Goal: Task Accomplishment & Management: Manage account settings

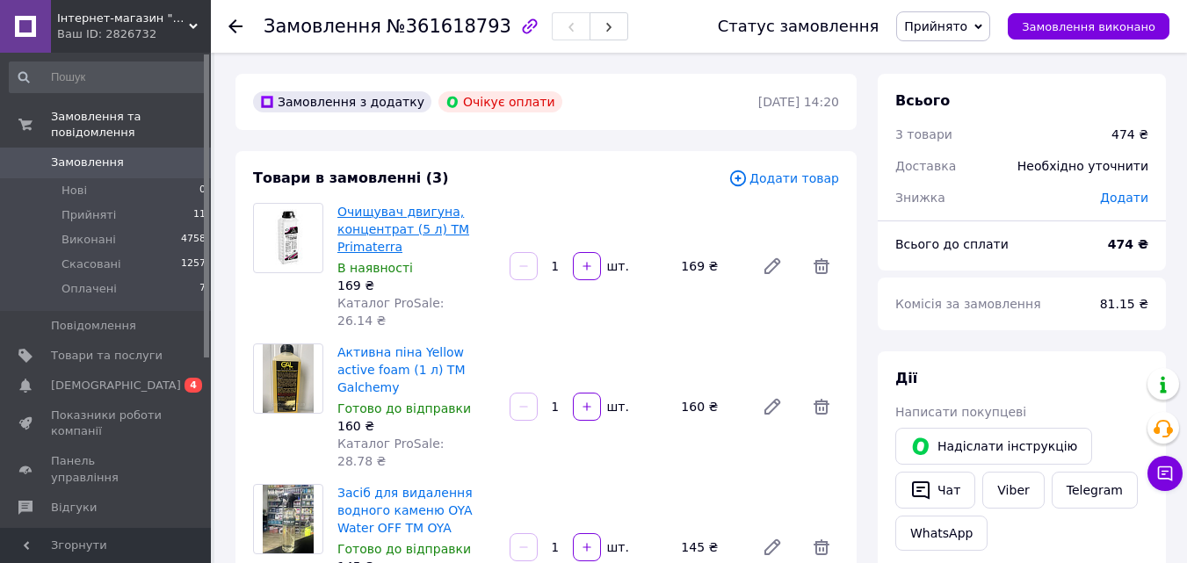
click at [381, 230] on link "Очищувач двигуна, концентрат (5 л) ТМ Primaterra" at bounding box center [403, 229] width 132 height 49
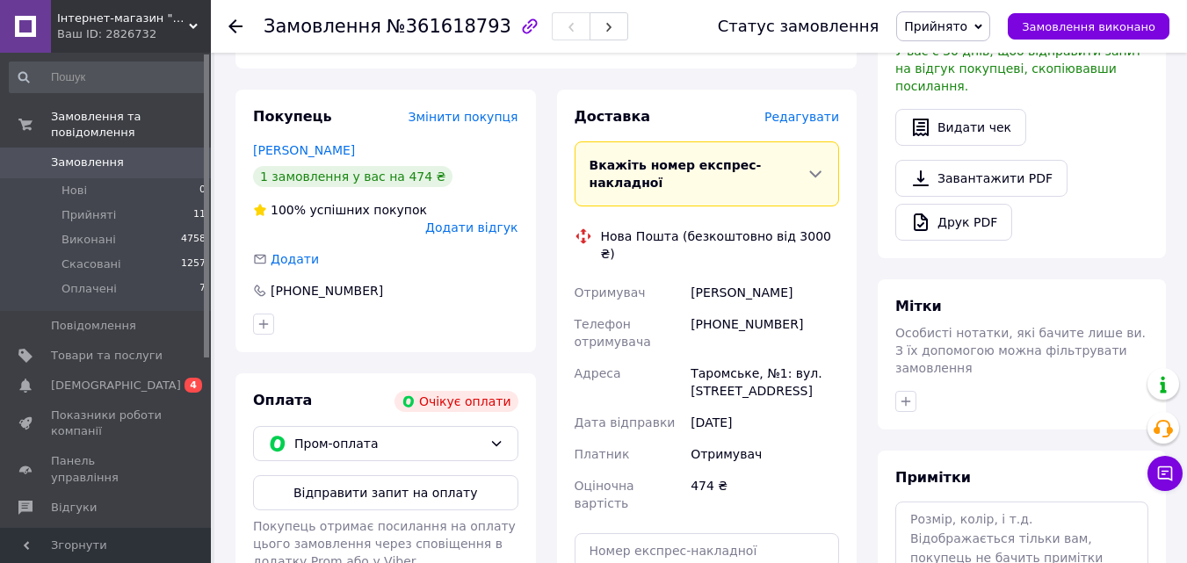
scroll to position [615, 0]
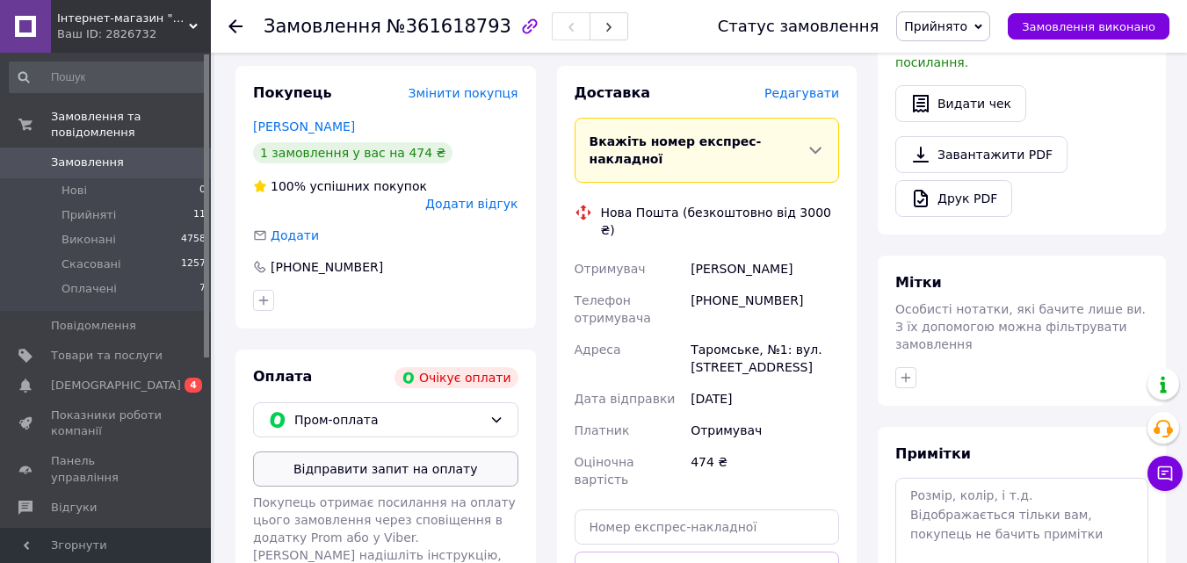
click at [382, 452] on button "Відправити запит на оплату" at bounding box center [385, 469] width 265 height 35
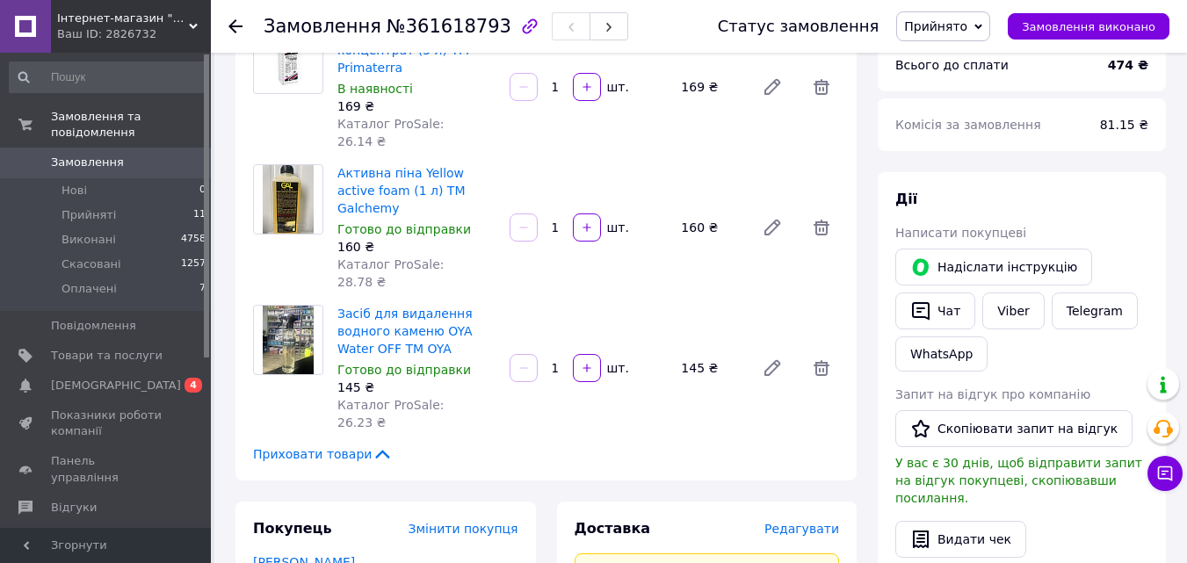
scroll to position [0, 0]
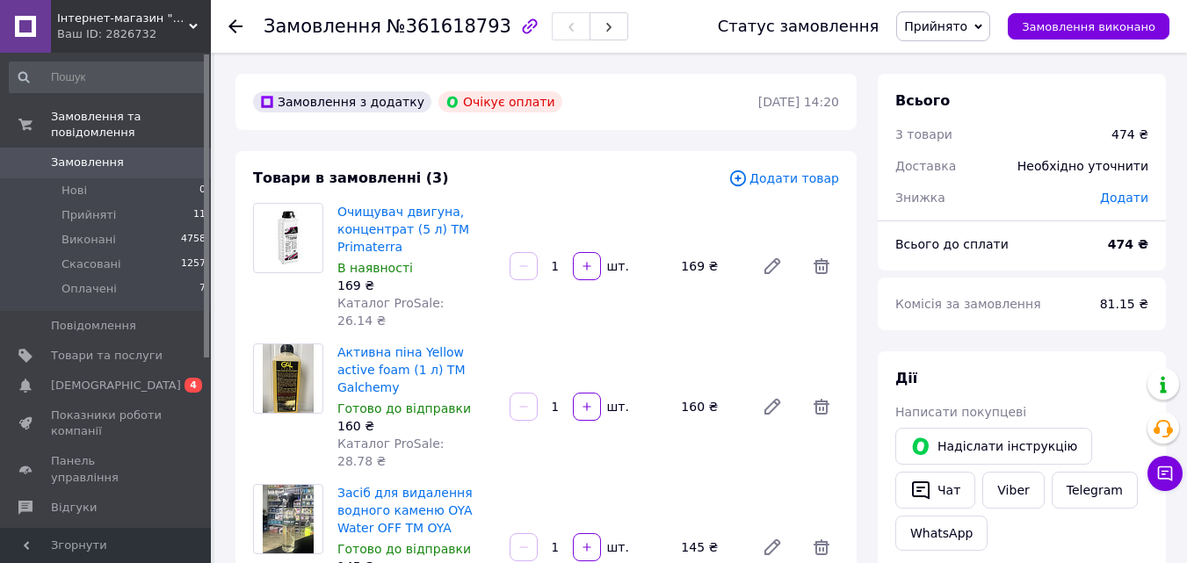
click at [240, 29] on icon at bounding box center [235, 26] width 14 height 14
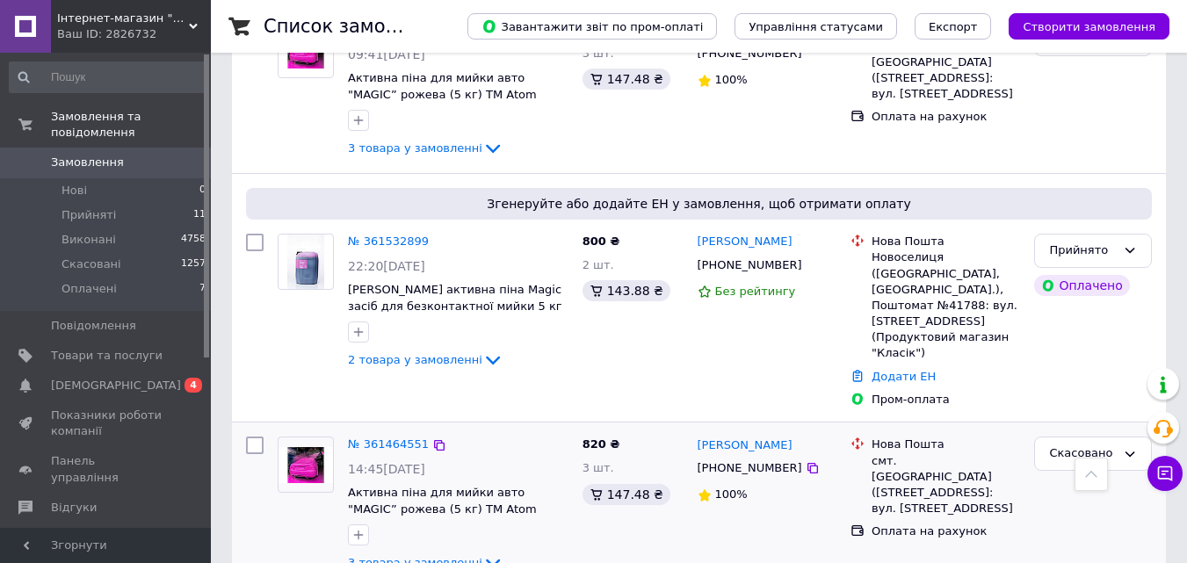
scroll to position [966, 0]
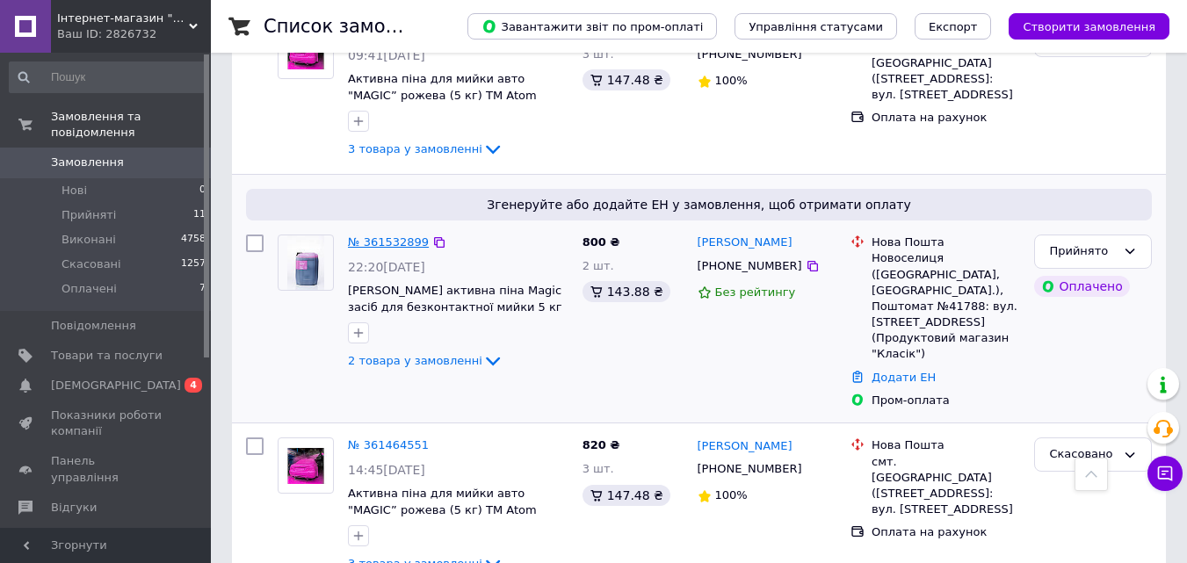
click at [391, 235] on link "№ 361532899" at bounding box center [388, 241] width 81 height 13
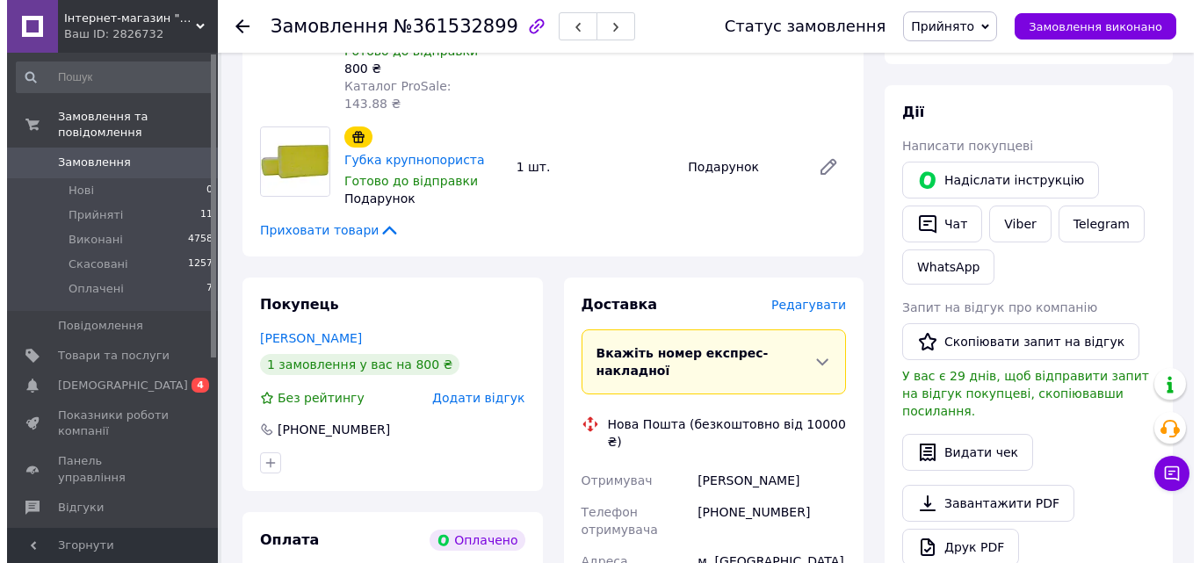
scroll to position [264, 0]
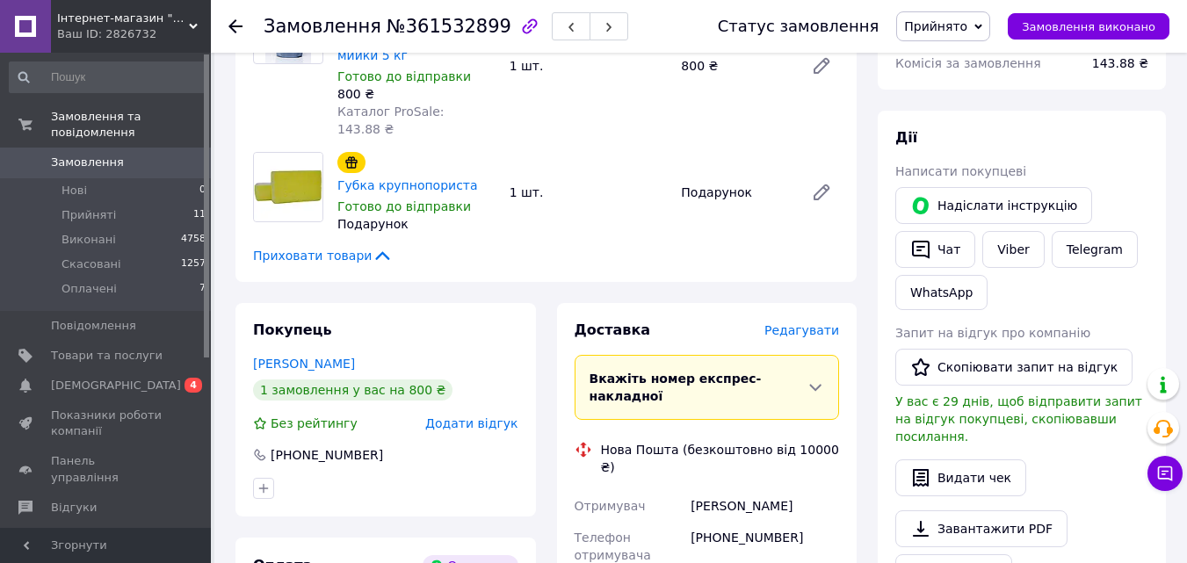
click at [786, 323] on span "Редагувати" at bounding box center [801, 330] width 75 height 14
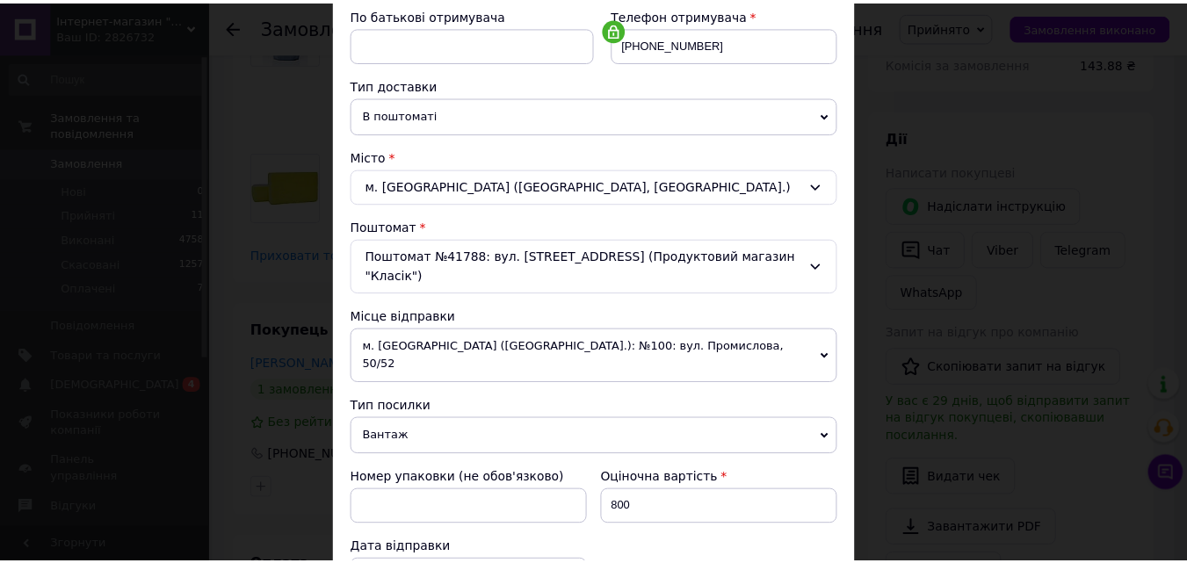
scroll to position [439, 0]
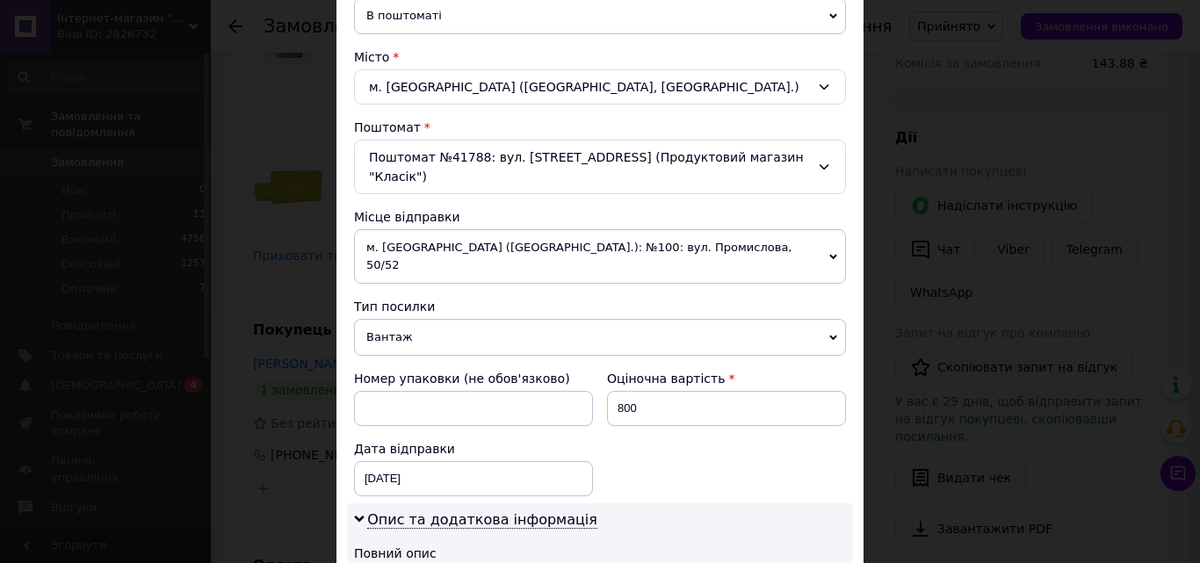
click at [158, 55] on div "× Редагування доставки Спосіб доставки Нова Пошта (безкоштовно від 10000 ₴) Пла…" at bounding box center [600, 281] width 1200 height 563
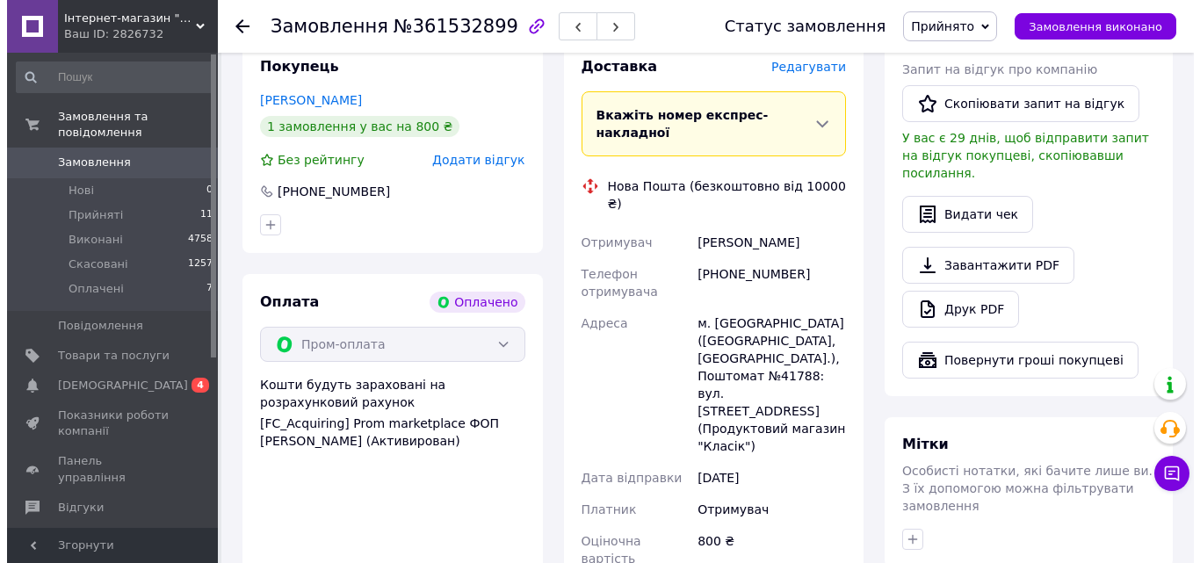
scroll to position [351, 0]
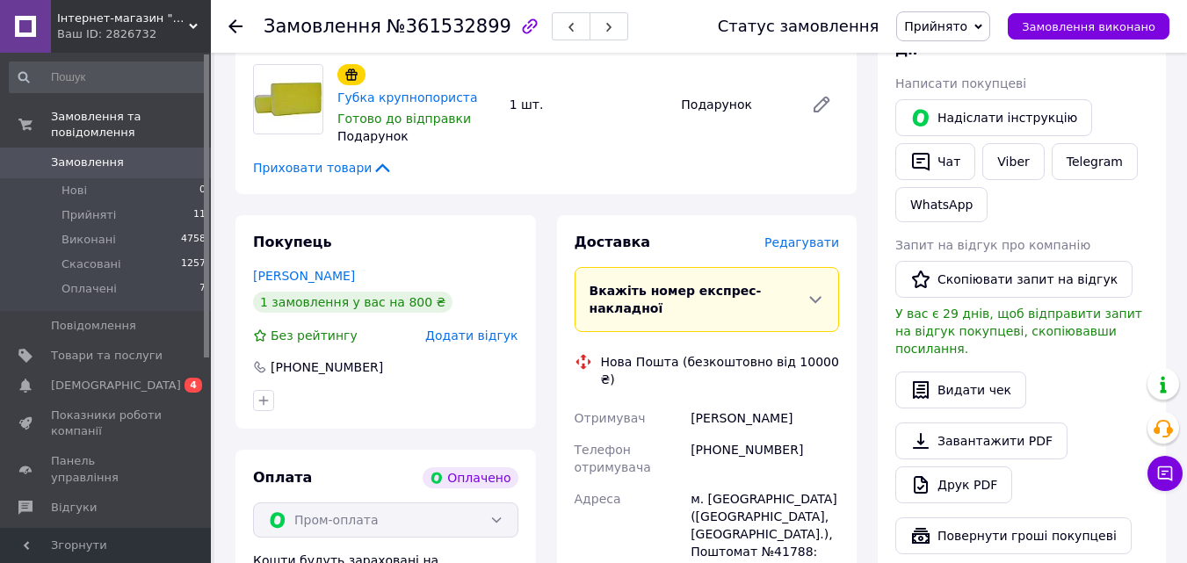
click at [801, 235] on span "Редагувати" at bounding box center [801, 242] width 75 height 14
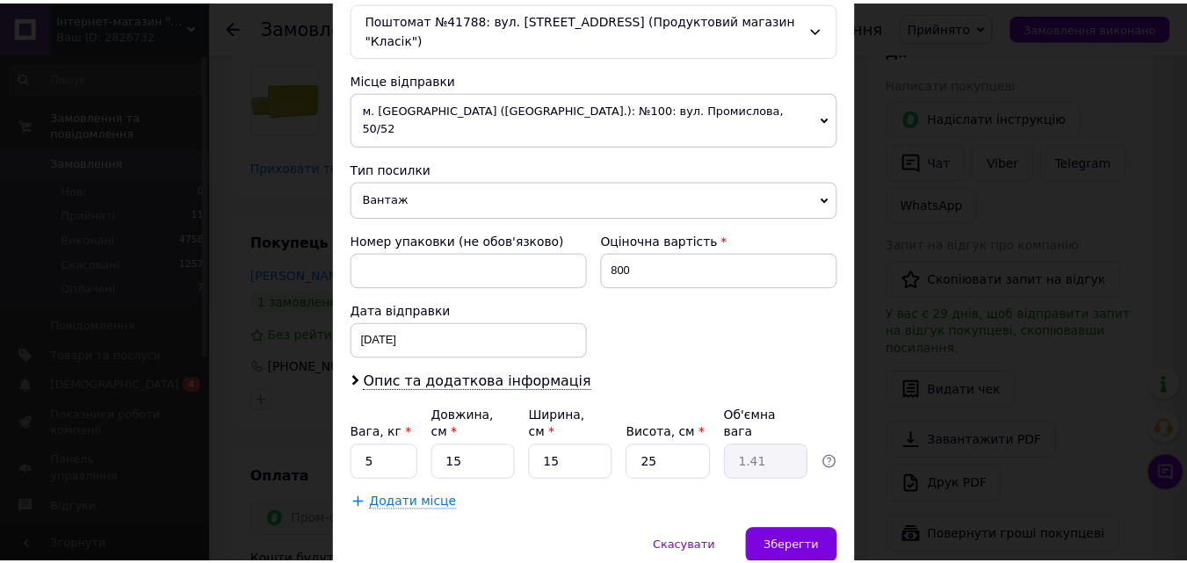
scroll to position [604, 0]
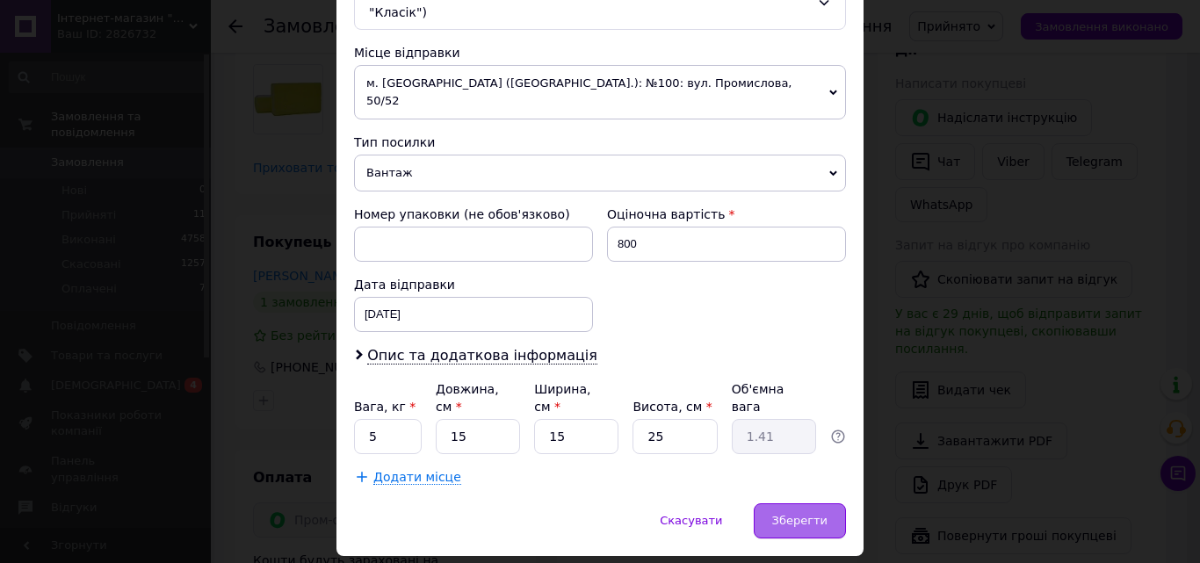
click at [817, 514] on span "Зберегти" at bounding box center [799, 520] width 55 height 13
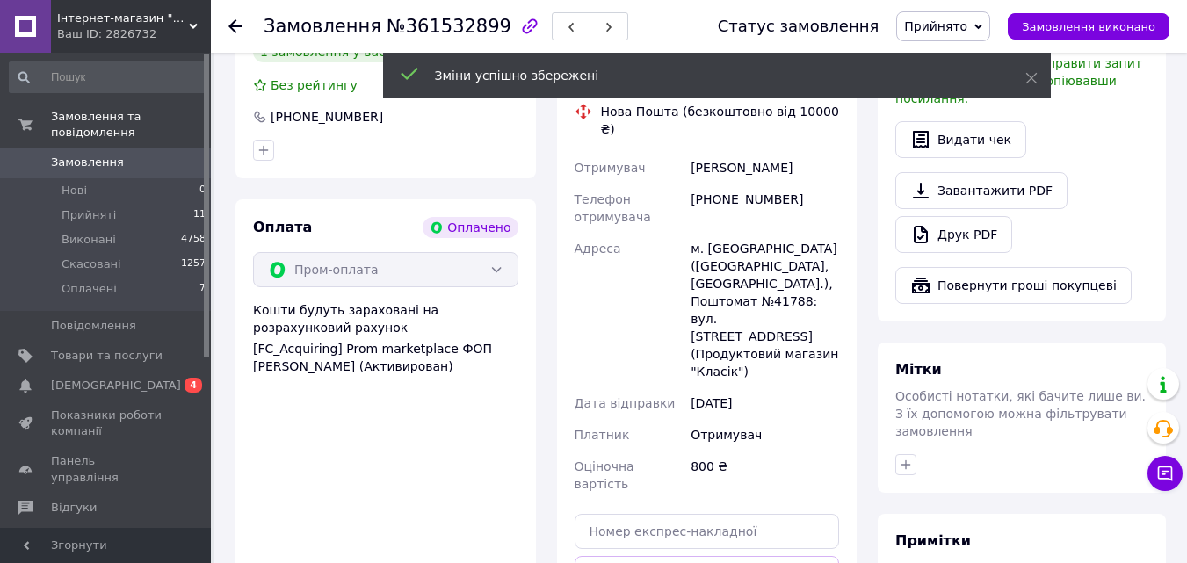
scroll to position [879, 0]
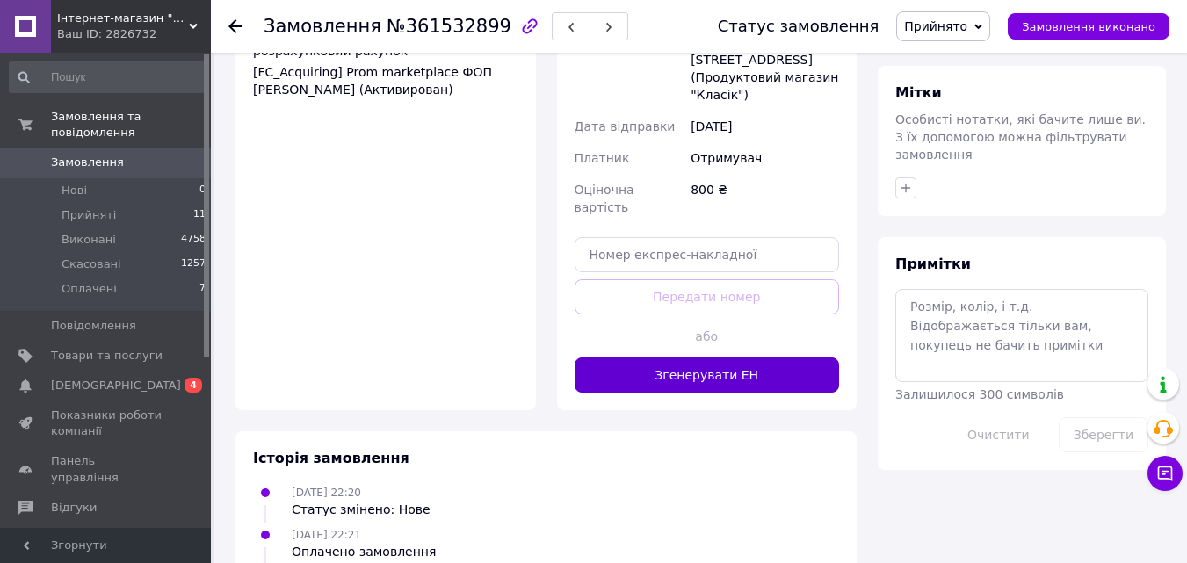
click at [685, 358] on button "Згенерувати ЕН" at bounding box center [707, 375] width 265 height 35
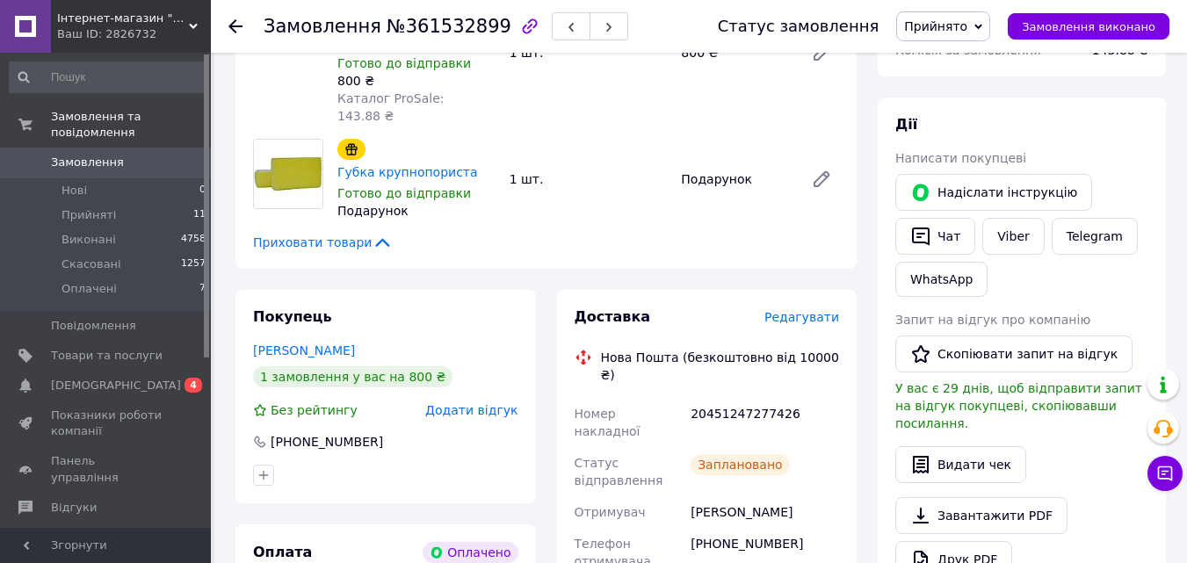
scroll to position [0, 0]
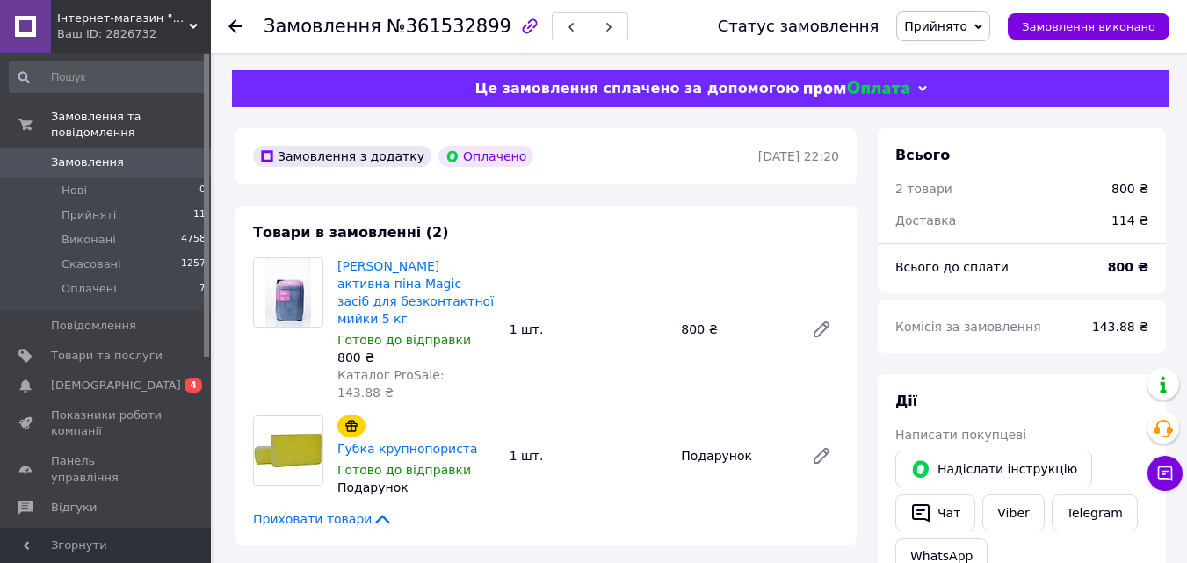
click at [232, 28] on use at bounding box center [235, 26] width 14 height 14
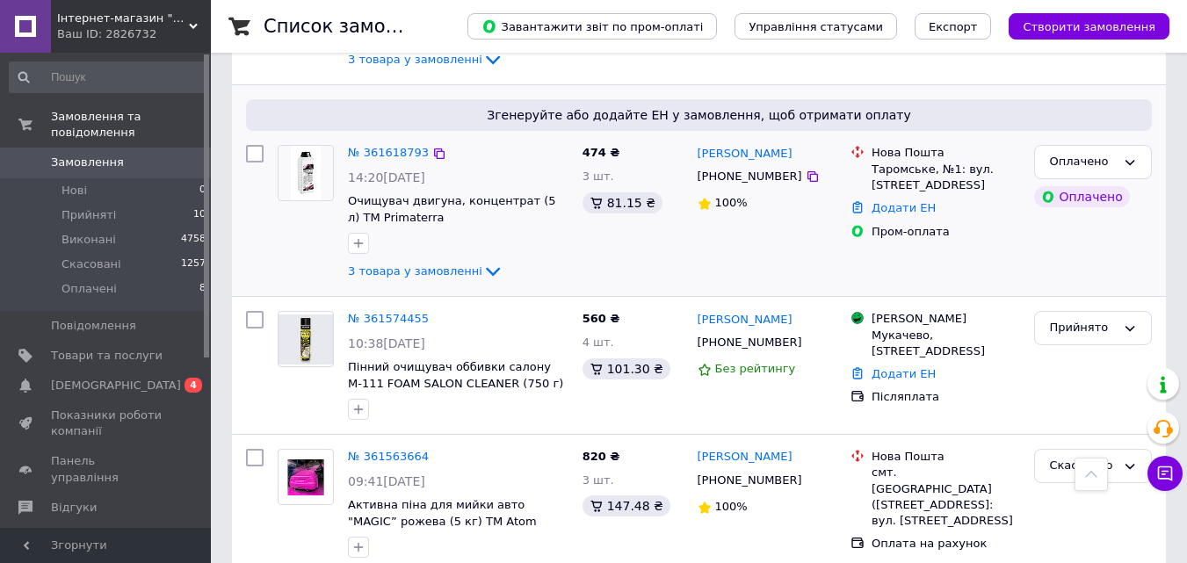
scroll to position [703, 0]
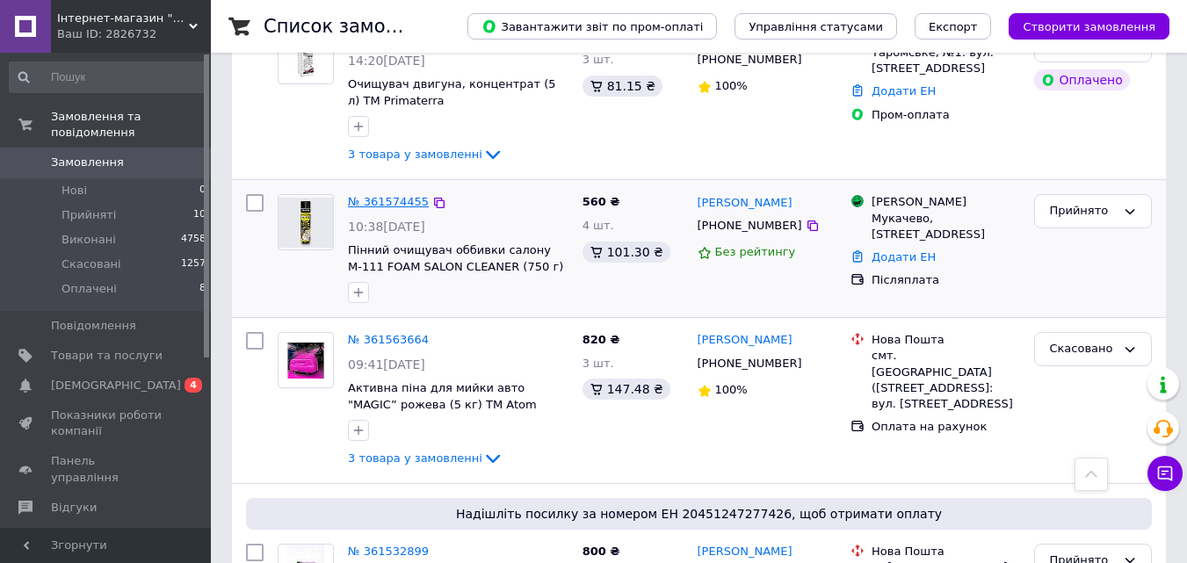
click at [388, 195] on link "№ 361574455" at bounding box center [388, 201] width 81 height 13
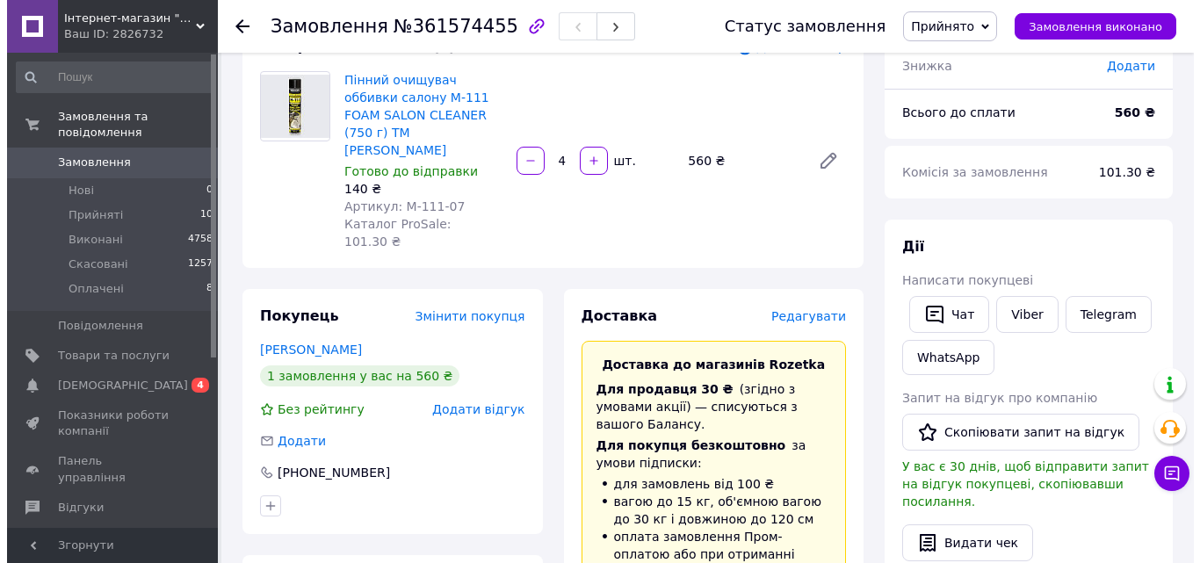
scroll to position [264, 0]
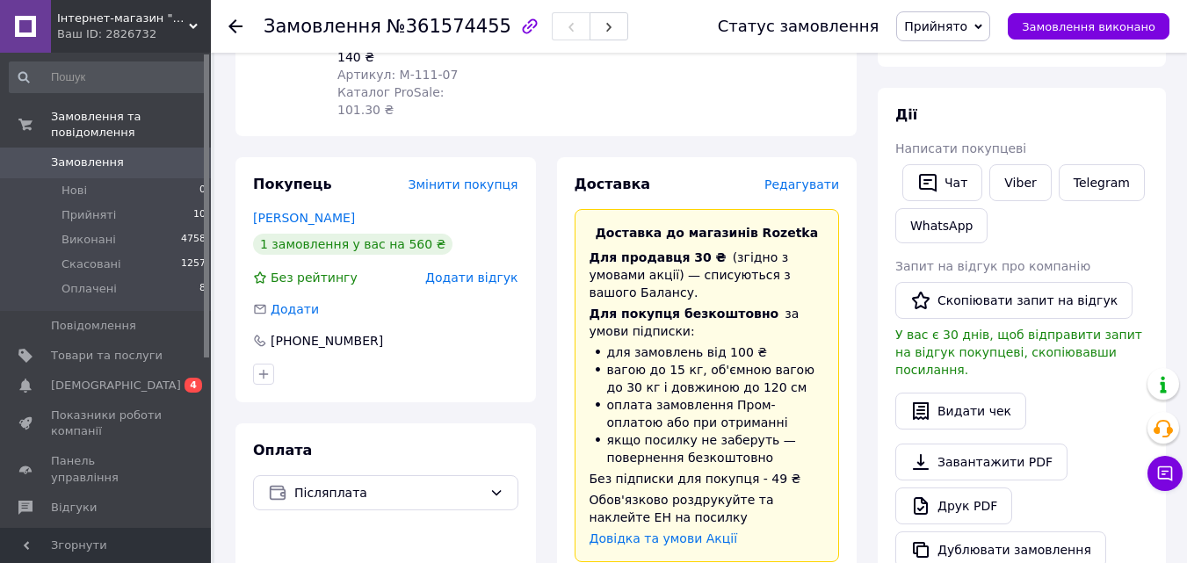
click at [819, 177] on span "Редагувати" at bounding box center [801, 184] width 75 height 14
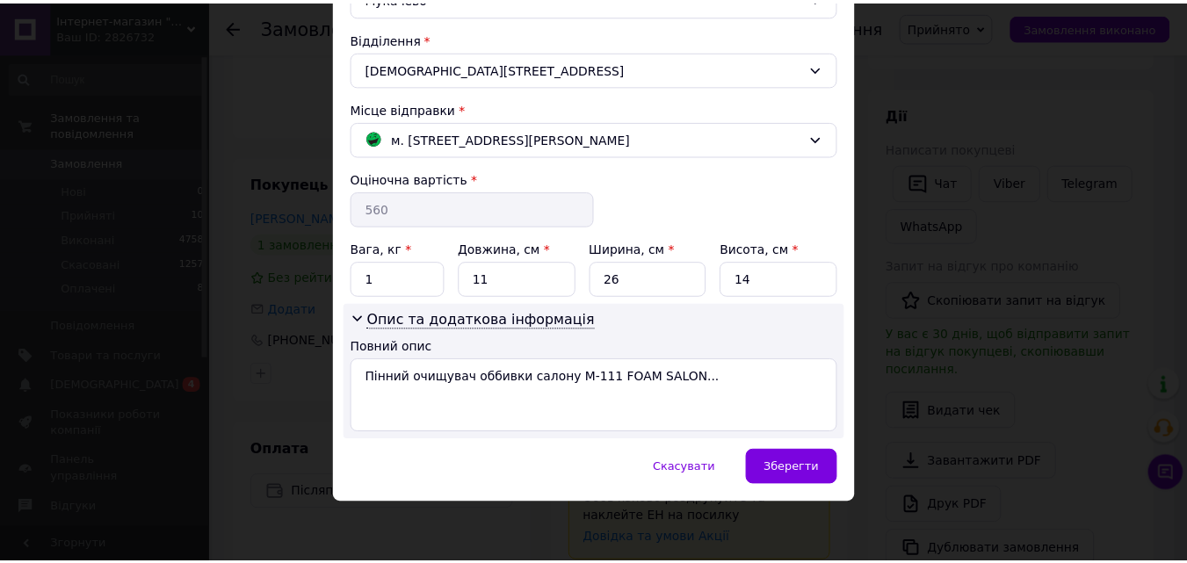
scroll to position [526, 0]
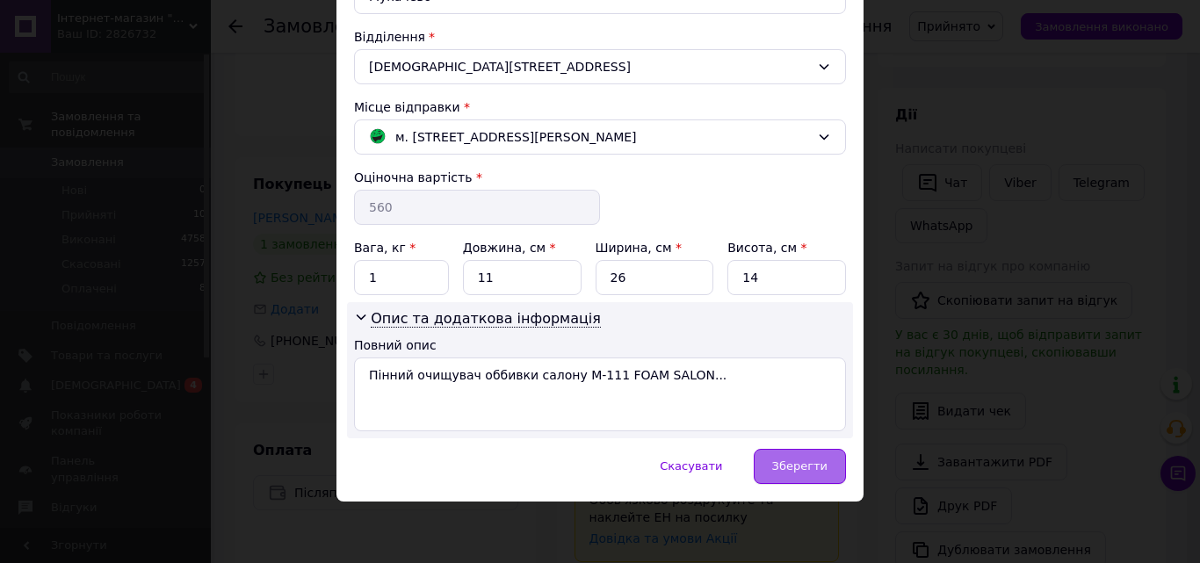
click at [796, 472] on span "Зберегти" at bounding box center [799, 466] width 55 height 13
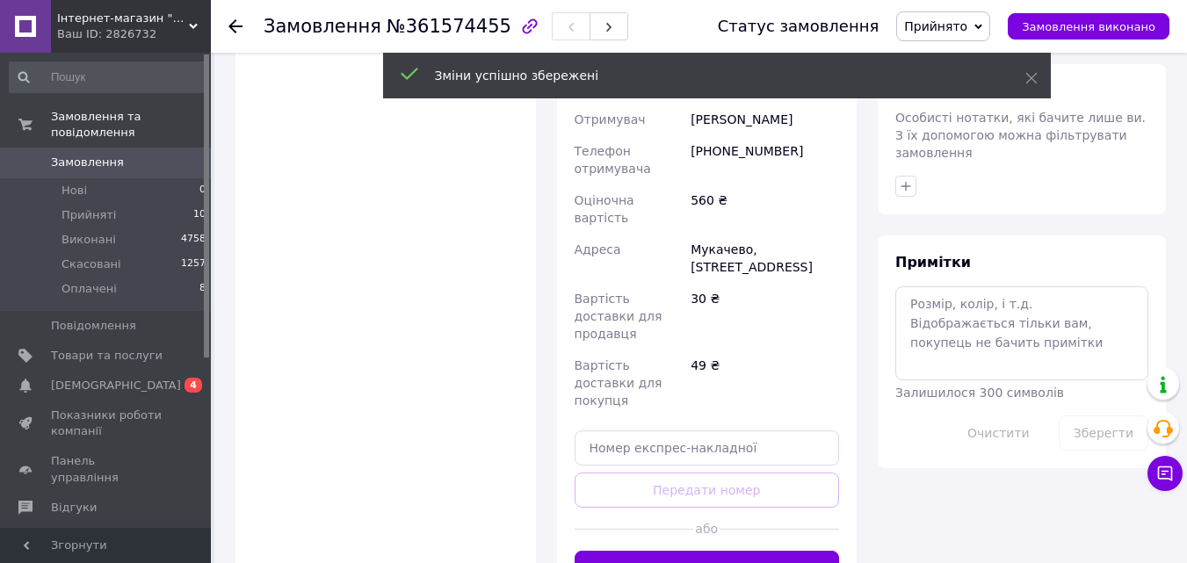
scroll to position [959, 0]
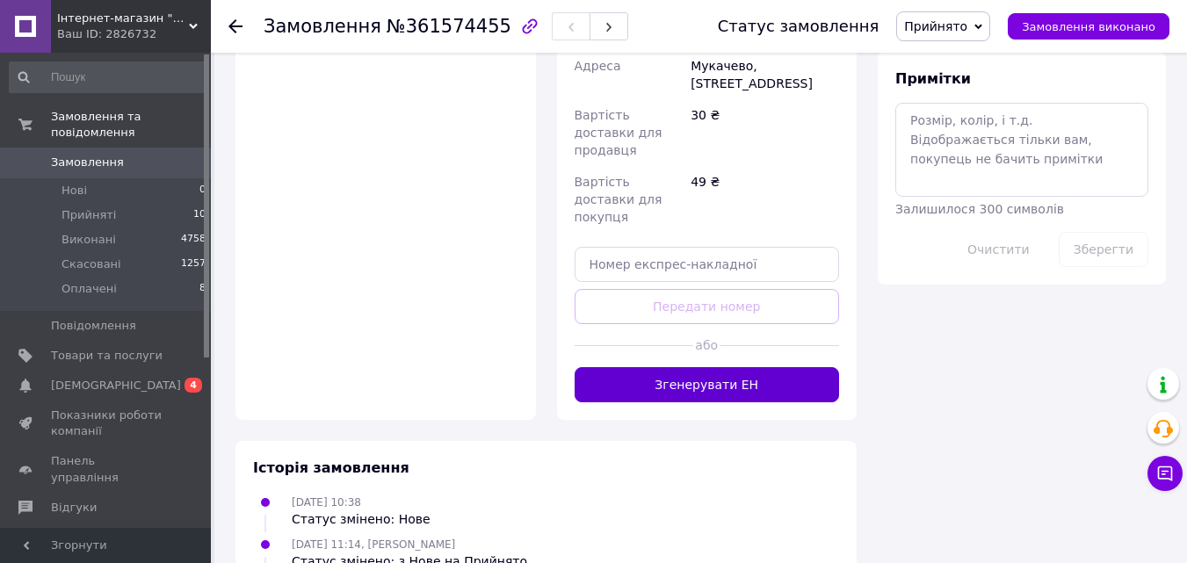
click at [689, 367] on button "Згенерувати ЕН" at bounding box center [707, 384] width 265 height 35
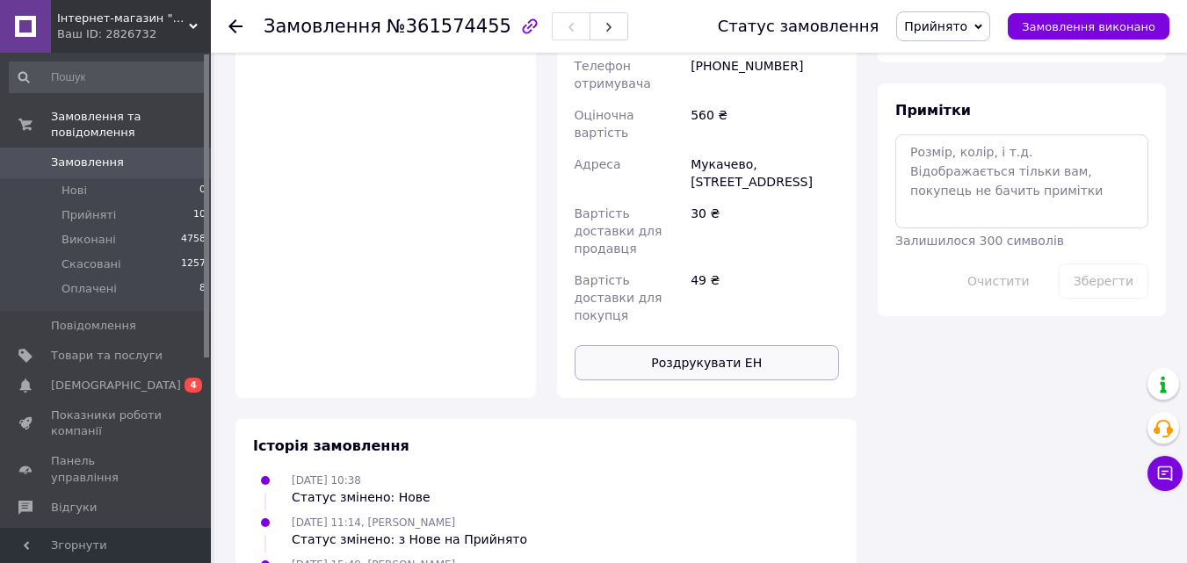
click at [716, 345] on button "Роздрукувати ЕН" at bounding box center [707, 362] width 265 height 35
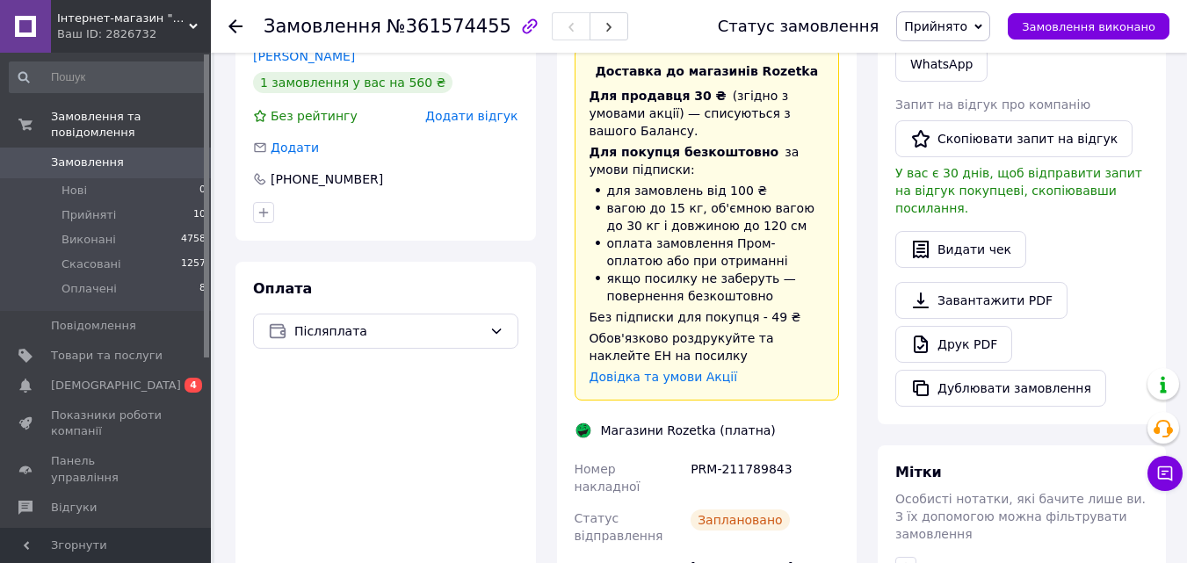
scroll to position [439, 0]
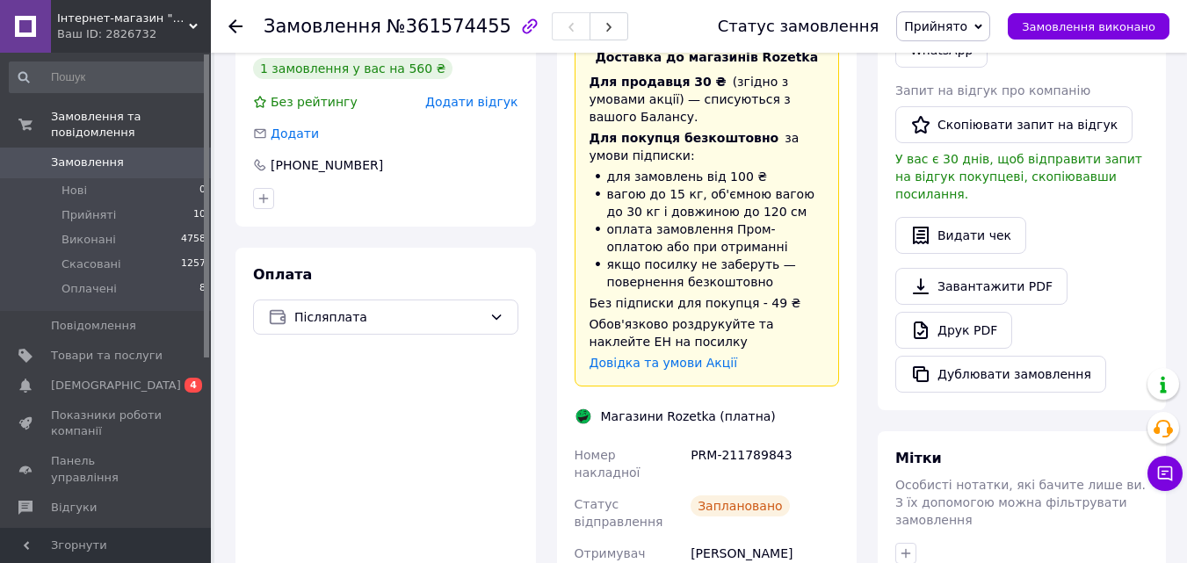
click at [233, 22] on use at bounding box center [235, 26] width 14 height 14
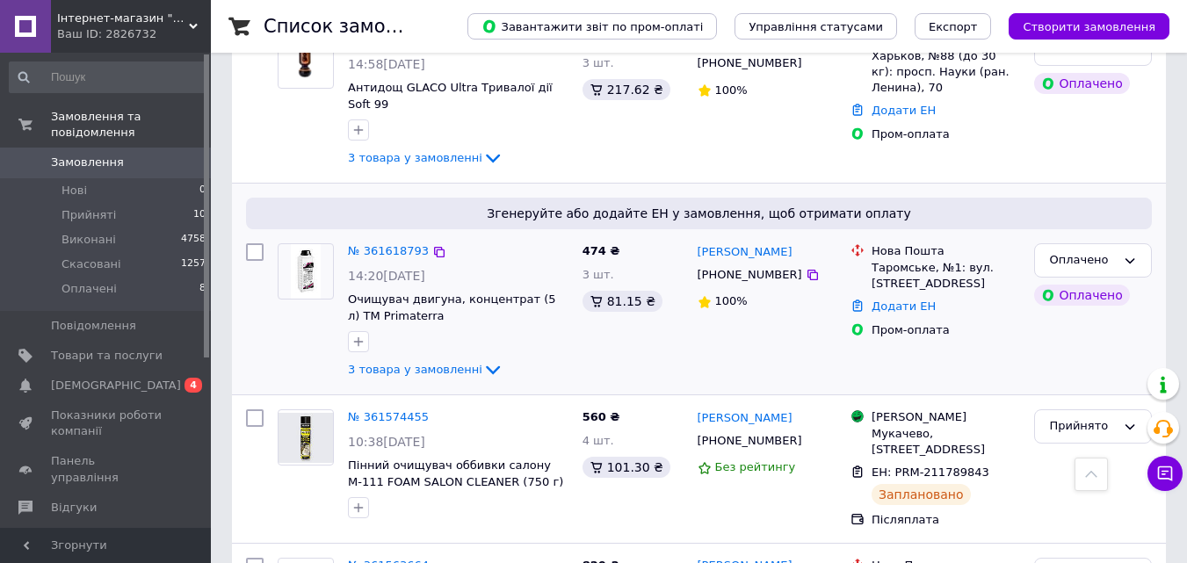
scroll to position [527, 0]
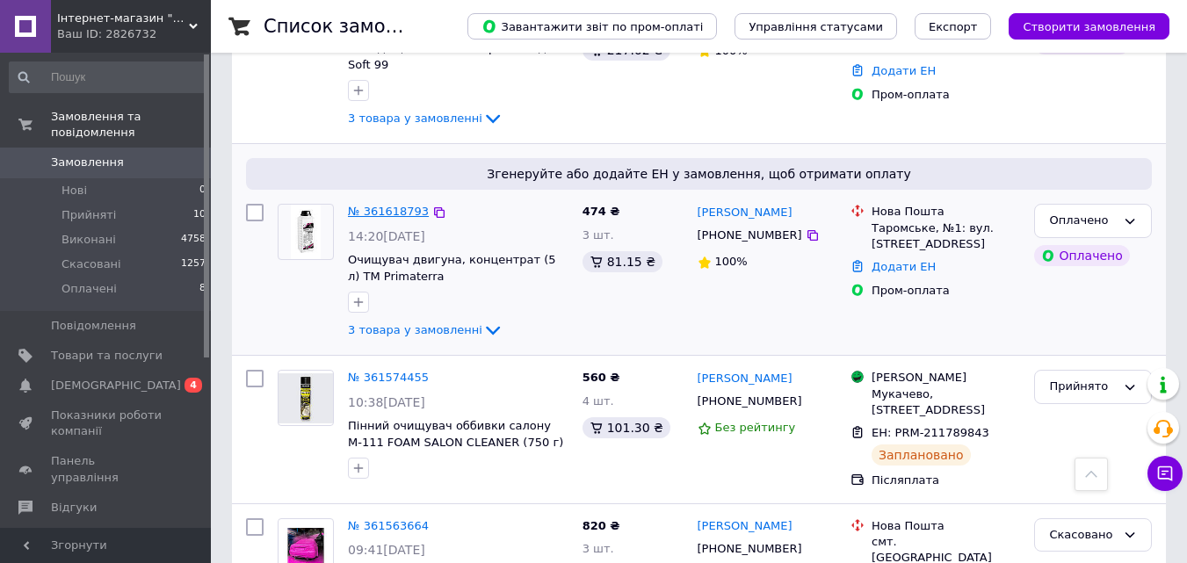
click at [391, 205] on link "№ 361618793" at bounding box center [388, 211] width 81 height 13
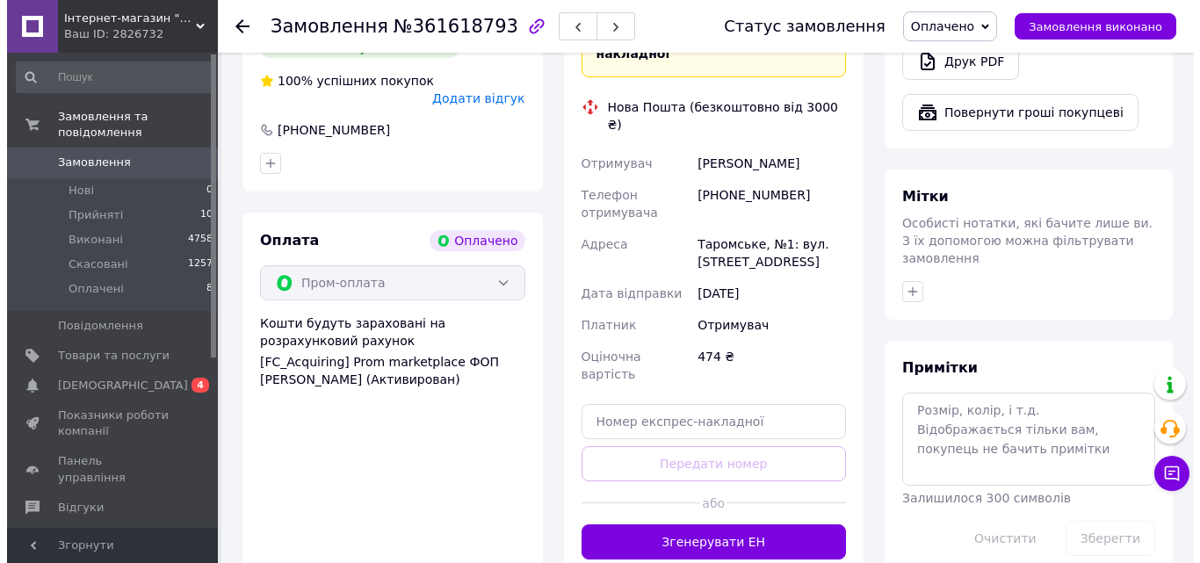
scroll to position [527, 0]
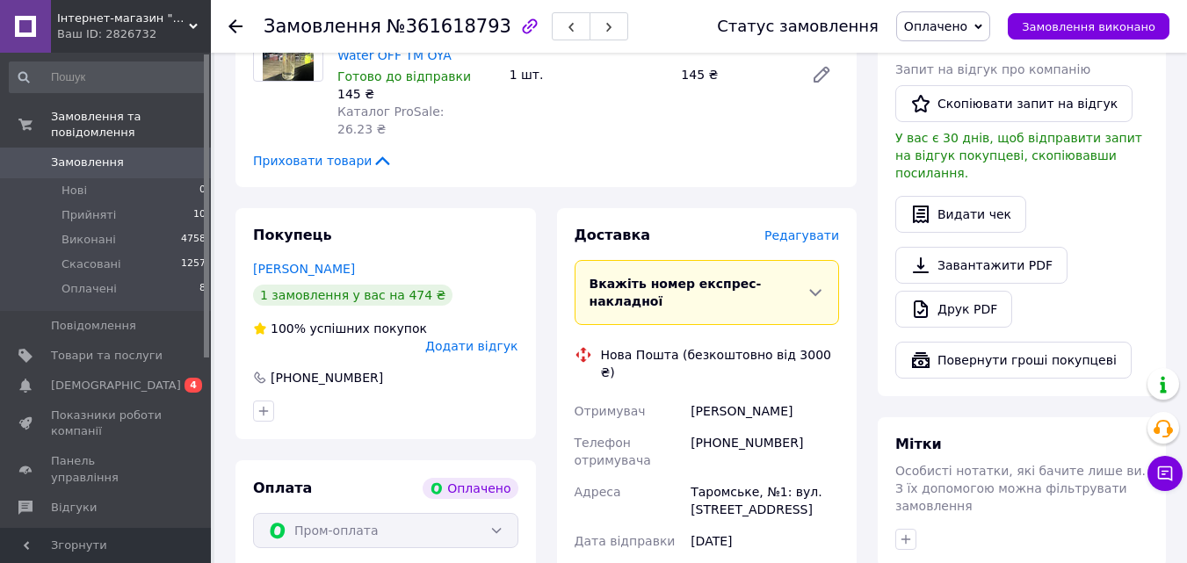
click at [807, 228] on span "Редагувати" at bounding box center [801, 235] width 75 height 14
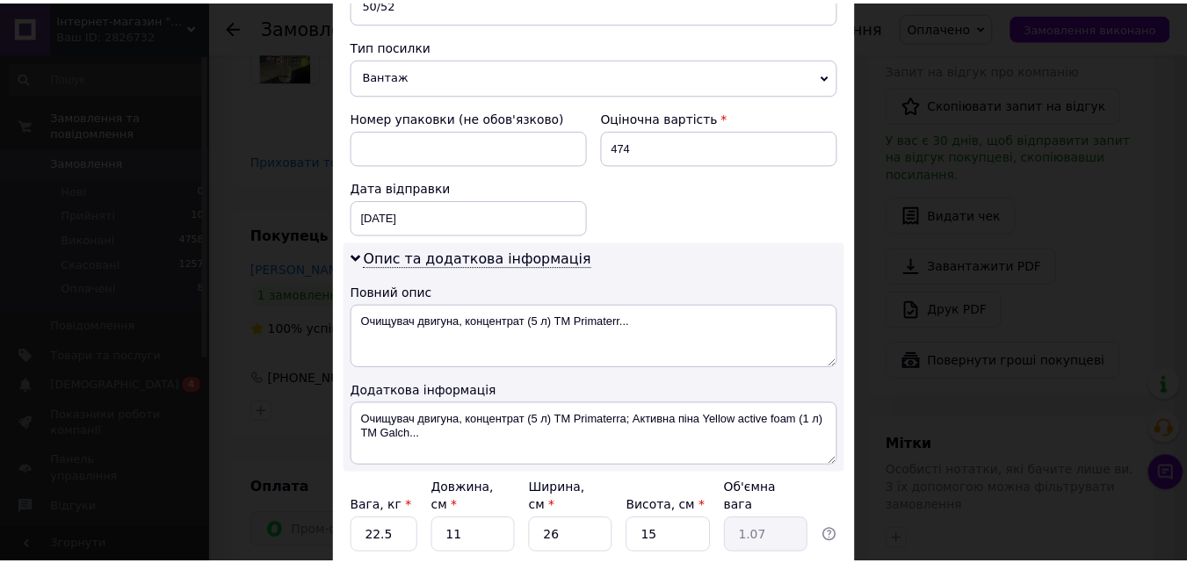
scroll to position [800, 0]
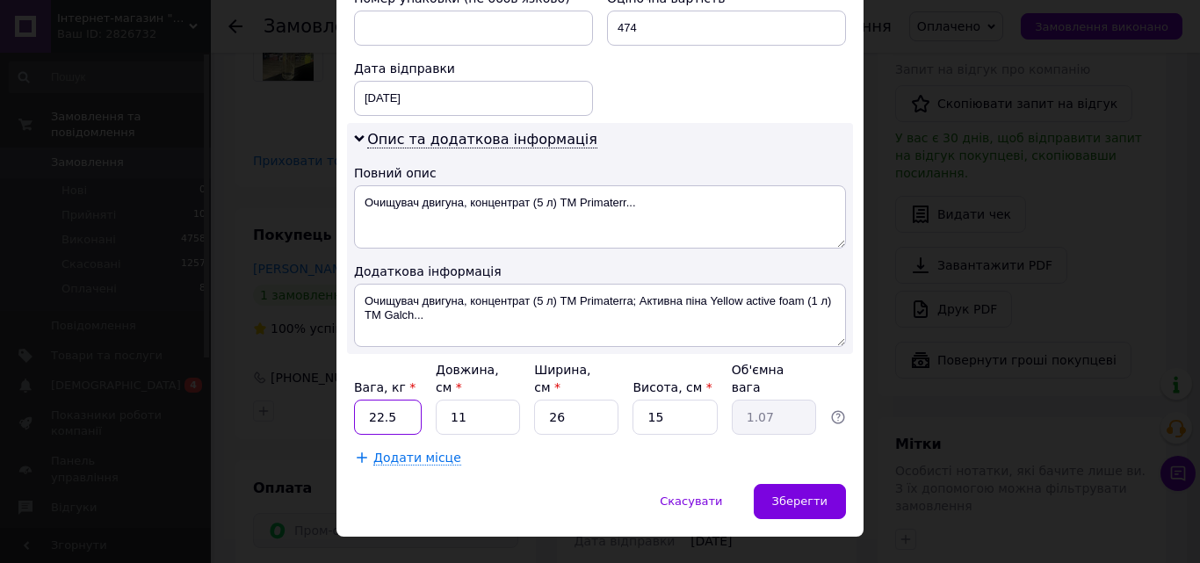
drag, startPoint x: 369, startPoint y: 379, endPoint x: 402, endPoint y: 385, distance: 33.1
click at [402, 400] on input "22.5" at bounding box center [388, 417] width 68 height 35
type input "3"
click at [815, 495] on span "Зберегти" at bounding box center [799, 501] width 55 height 13
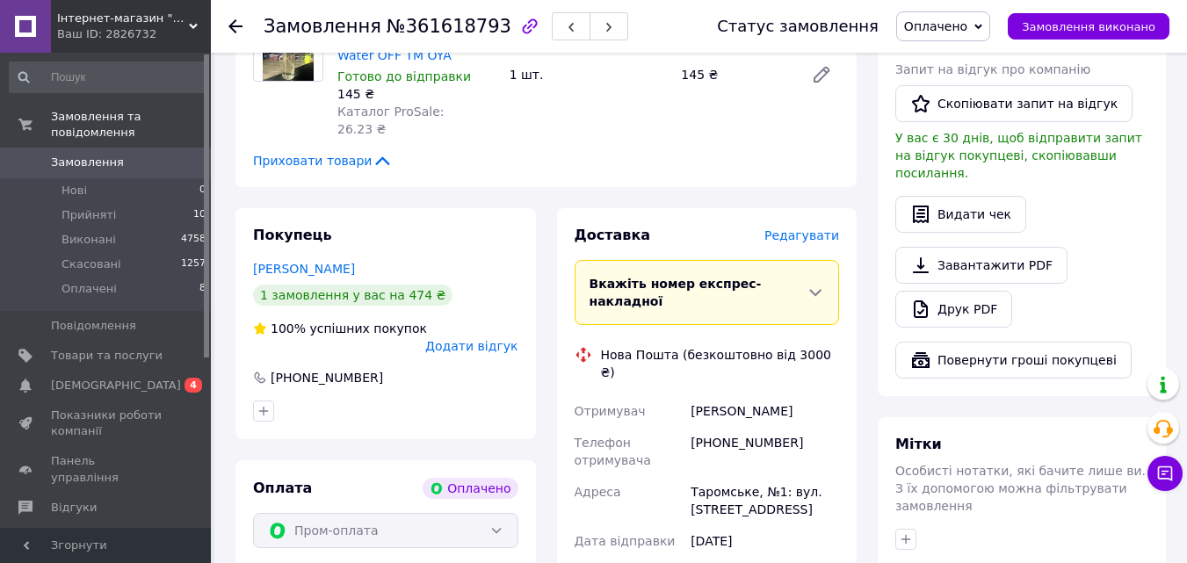
scroll to position [966, 0]
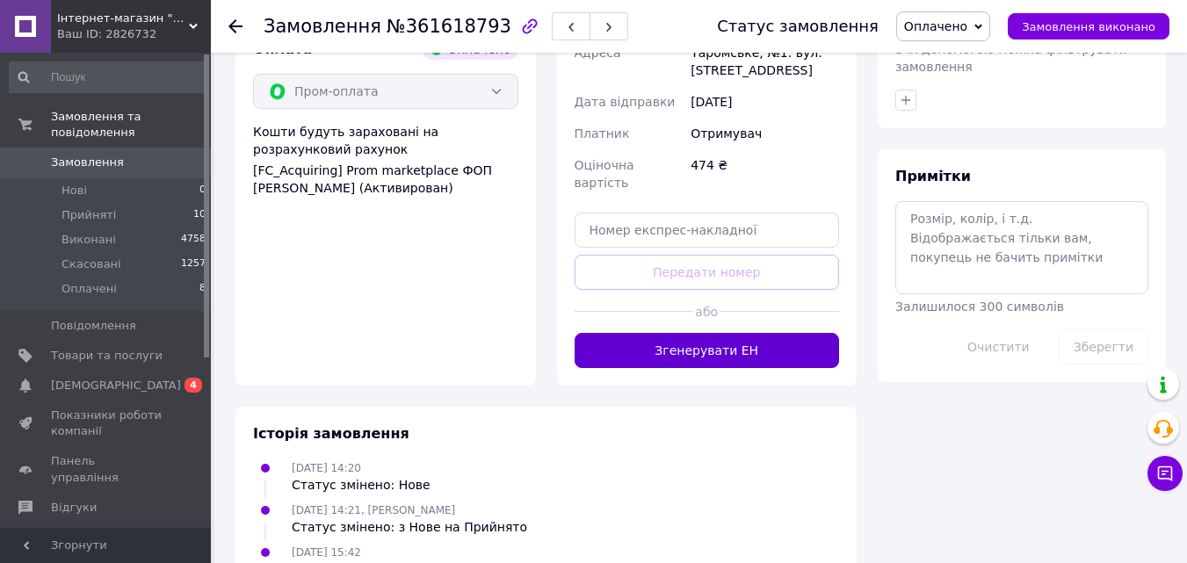
click at [682, 333] on button "Згенерувати ЕН" at bounding box center [707, 350] width 265 height 35
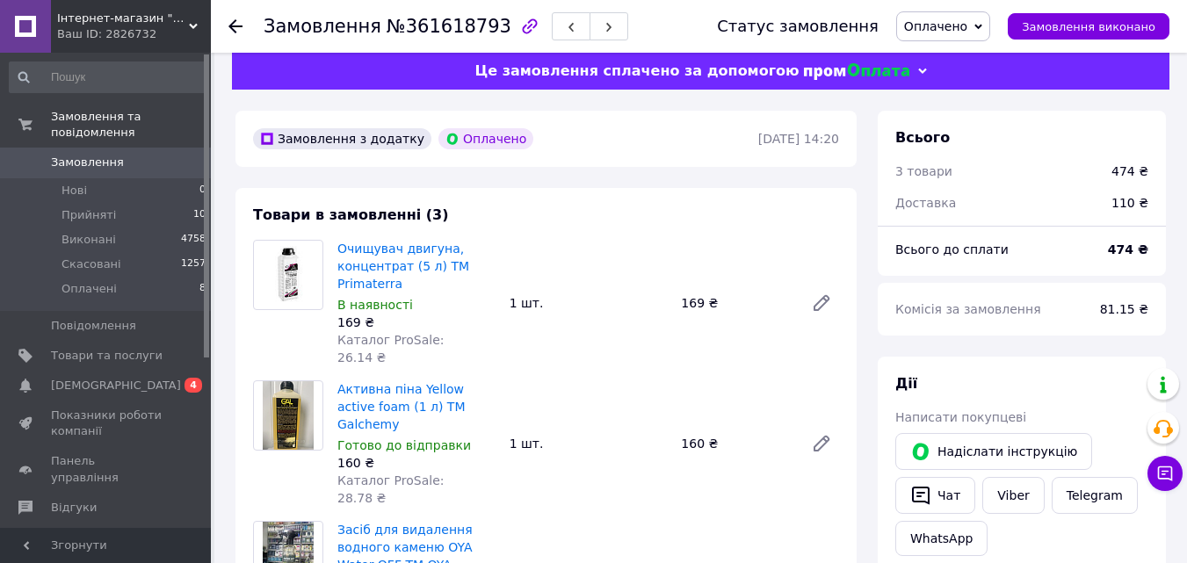
scroll to position [0, 0]
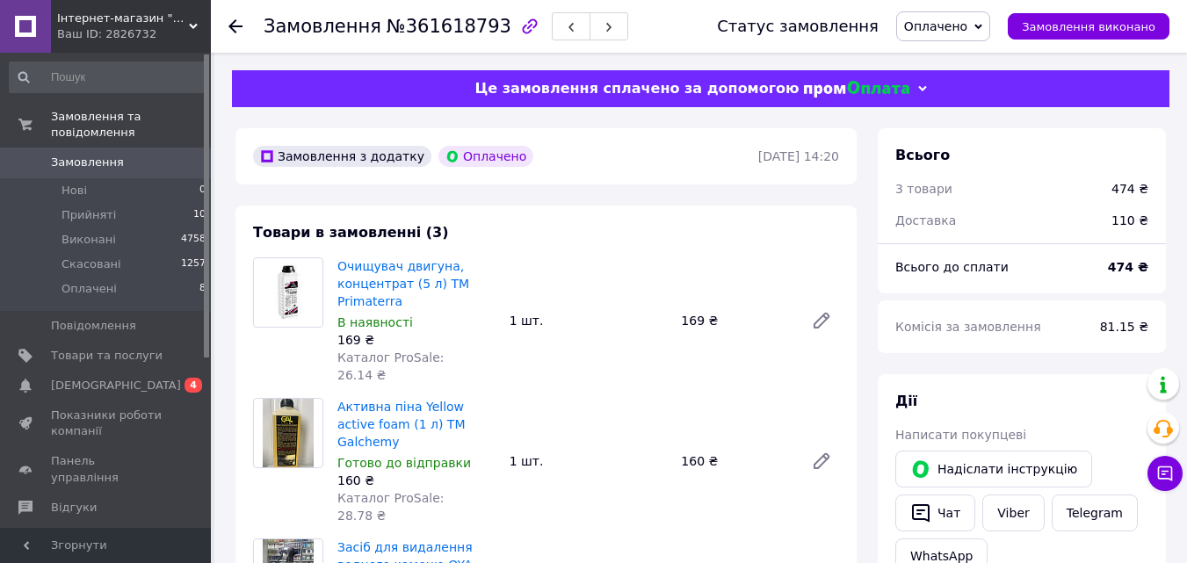
click at [233, 25] on use at bounding box center [235, 26] width 14 height 14
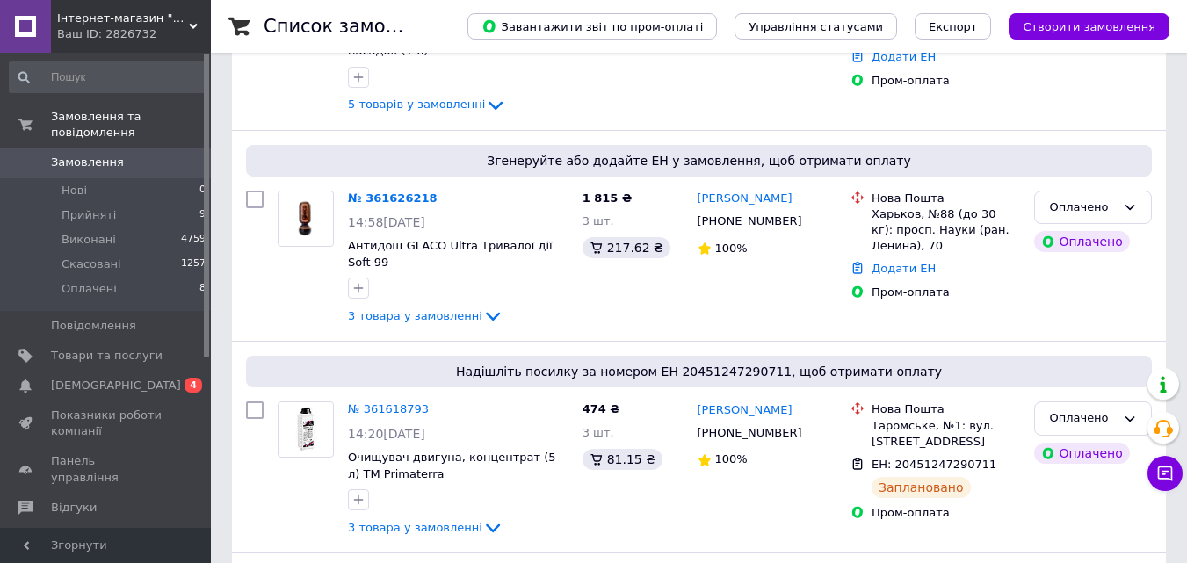
scroll to position [351, 0]
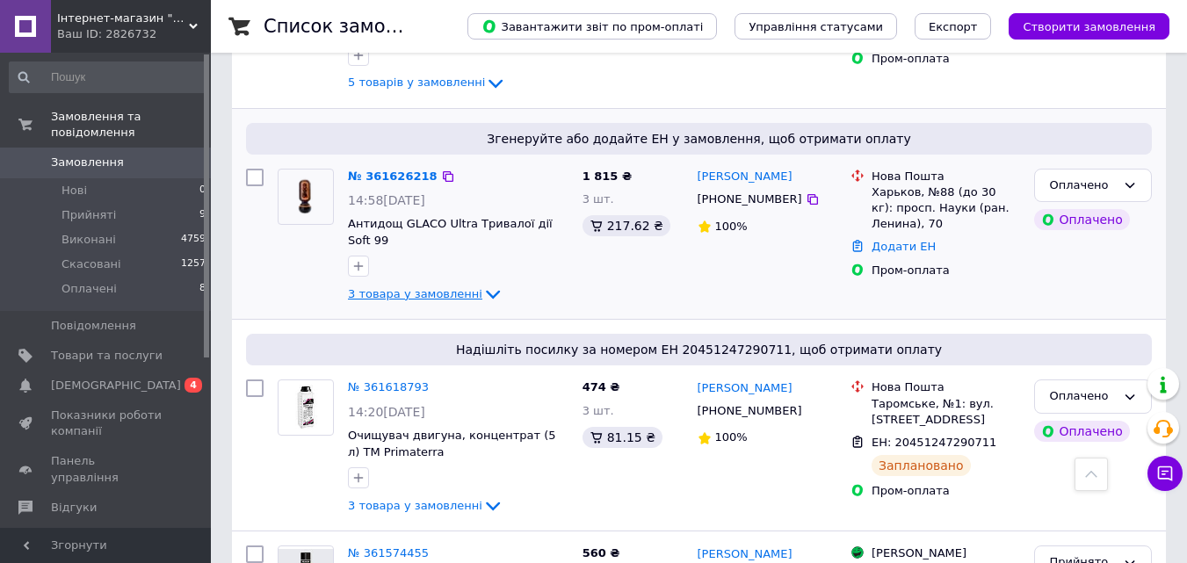
click at [416, 287] on span "3 товара у замовленні" at bounding box center [415, 293] width 134 height 13
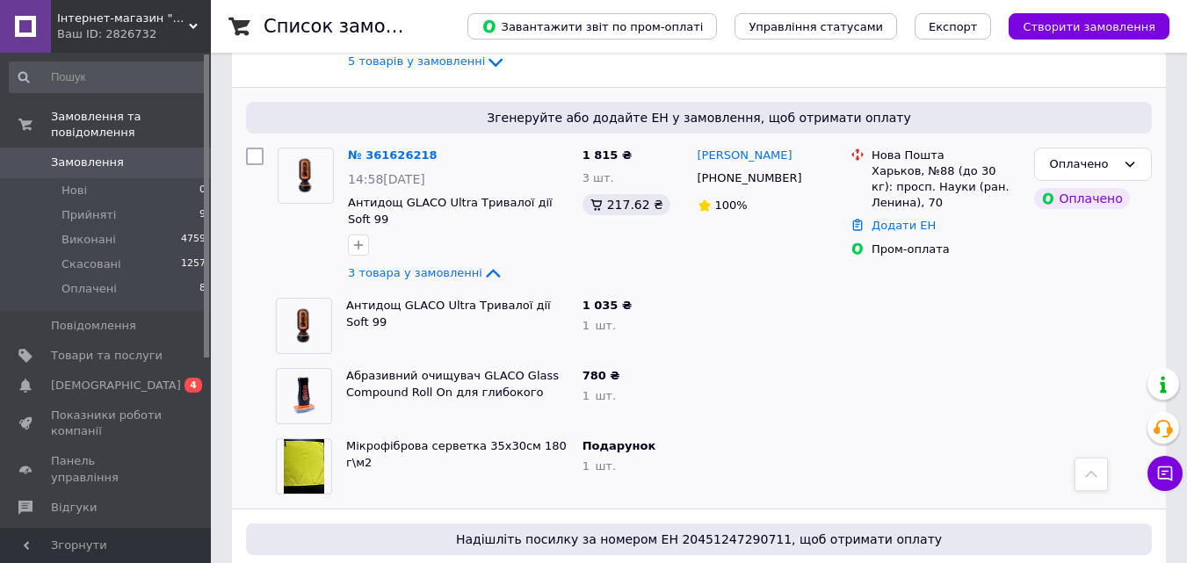
scroll to position [264, 0]
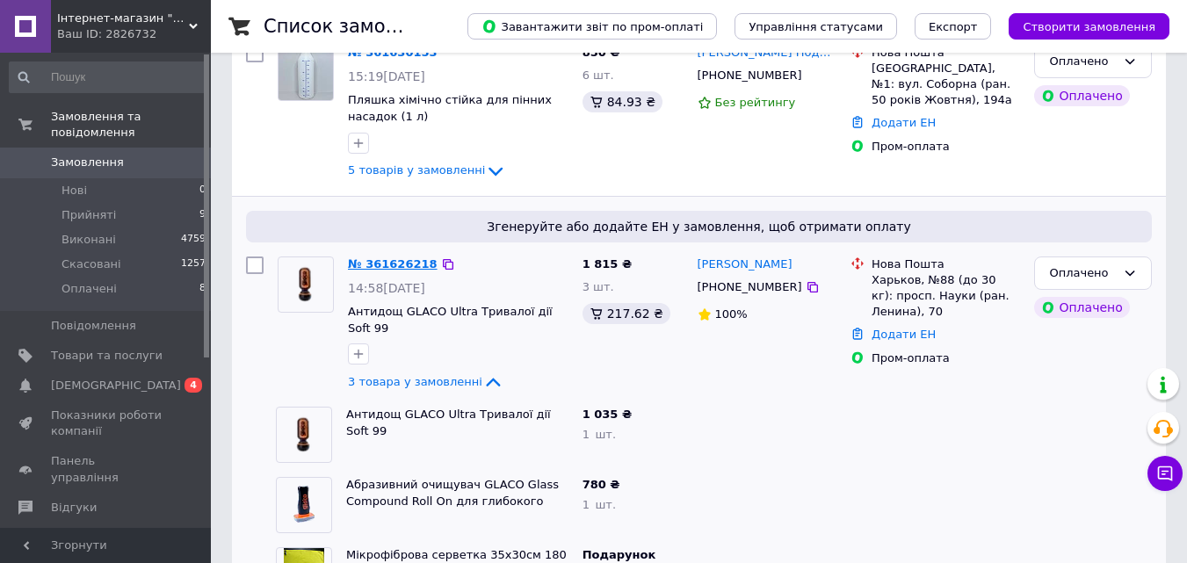
click at [393, 258] on link "№ 361626218" at bounding box center [393, 263] width 90 height 13
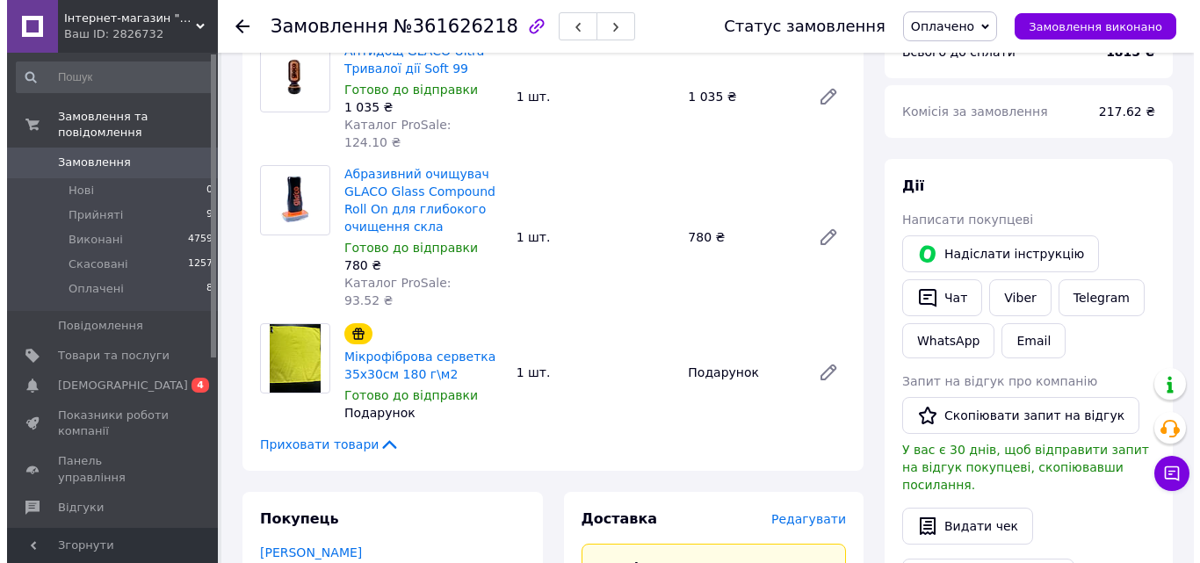
scroll to position [527, 0]
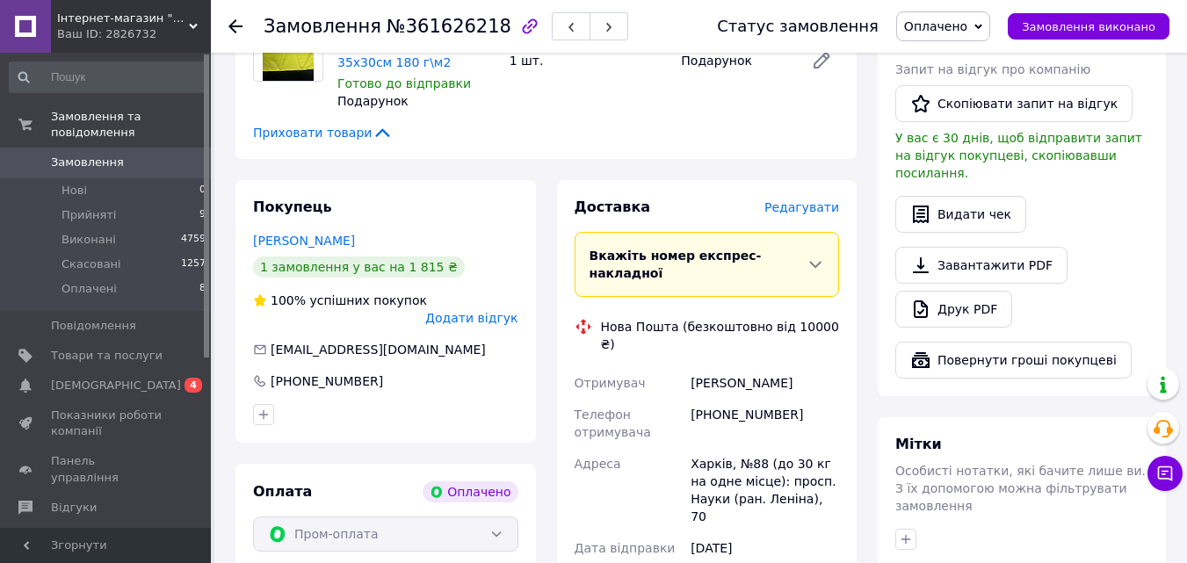
click at [820, 200] on span "Редагувати" at bounding box center [801, 207] width 75 height 14
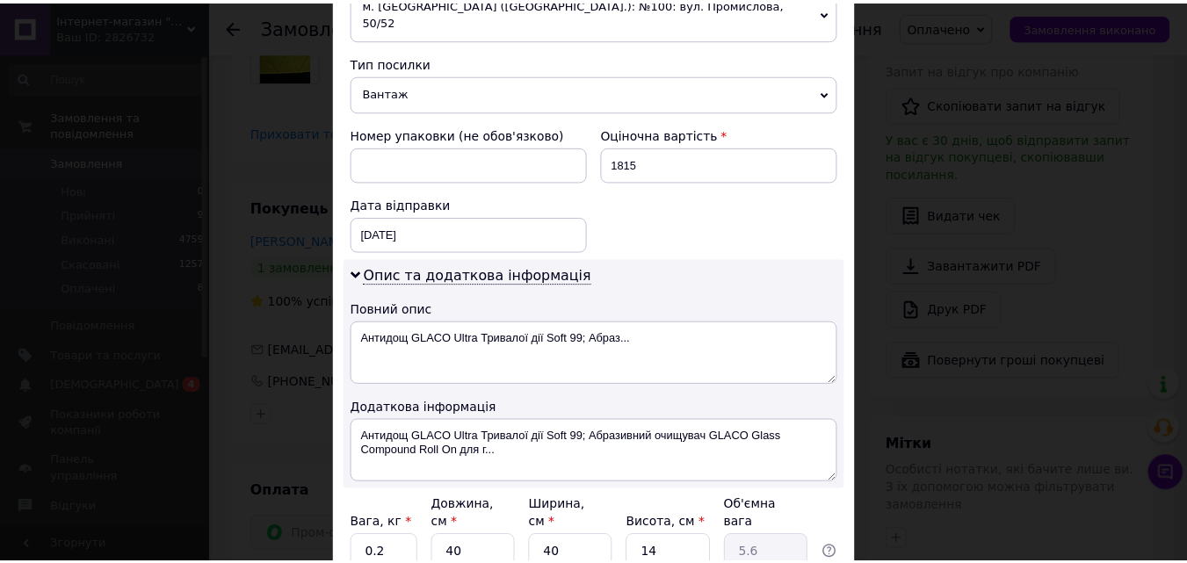
scroll to position [800, 0]
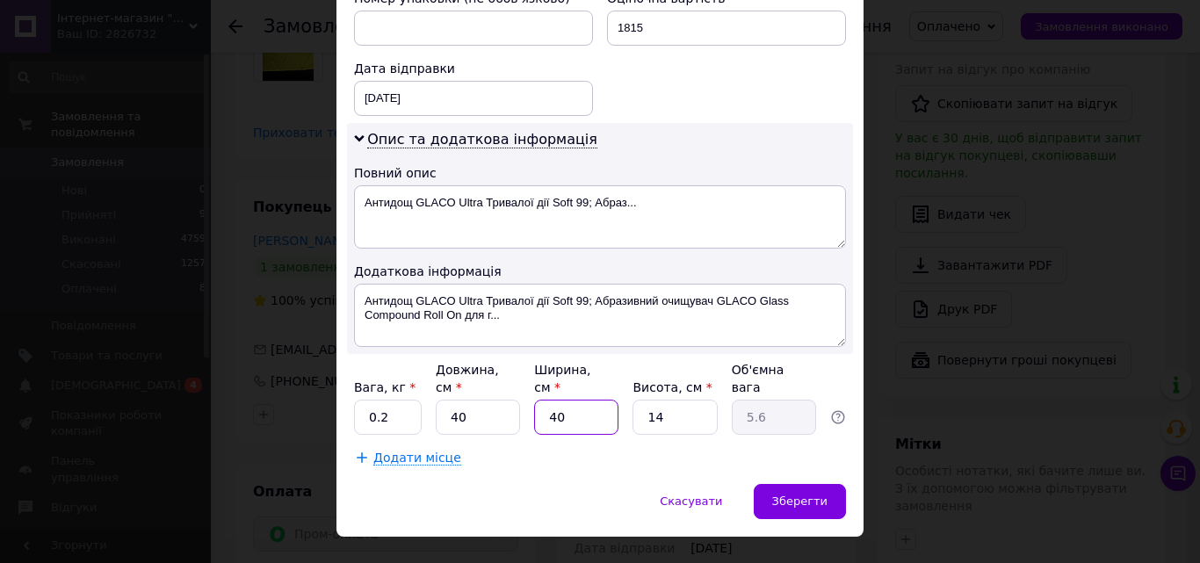
drag, startPoint x: 540, startPoint y: 377, endPoint x: 619, endPoint y: 395, distance: 81.2
click at [619, 395] on div "Вага, кг * 0.2 Довжина, см * 40 Ширина, см * 40 Висота, см * 14 Об'ємна вага 5.6" at bounding box center [600, 398] width 492 height 74
type input "2"
type input "0.28"
type input "20"
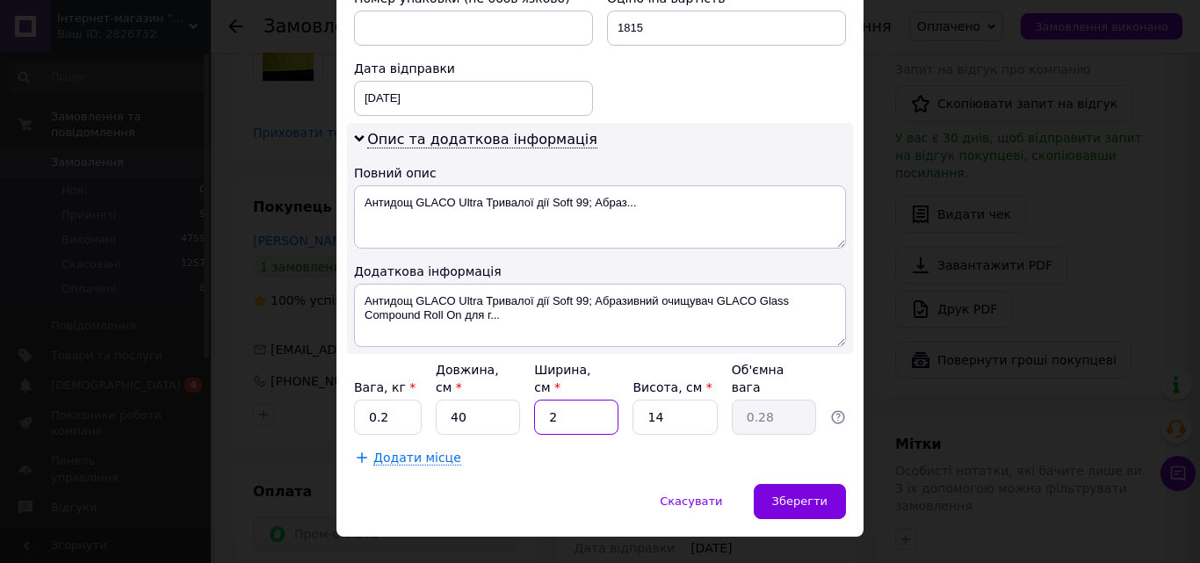
type input "2.8"
type input "20"
drag, startPoint x: 447, startPoint y: 378, endPoint x: 481, endPoint y: 377, distance: 34.3
click at [477, 400] on input "40" at bounding box center [478, 417] width 84 height 35
type input "2"
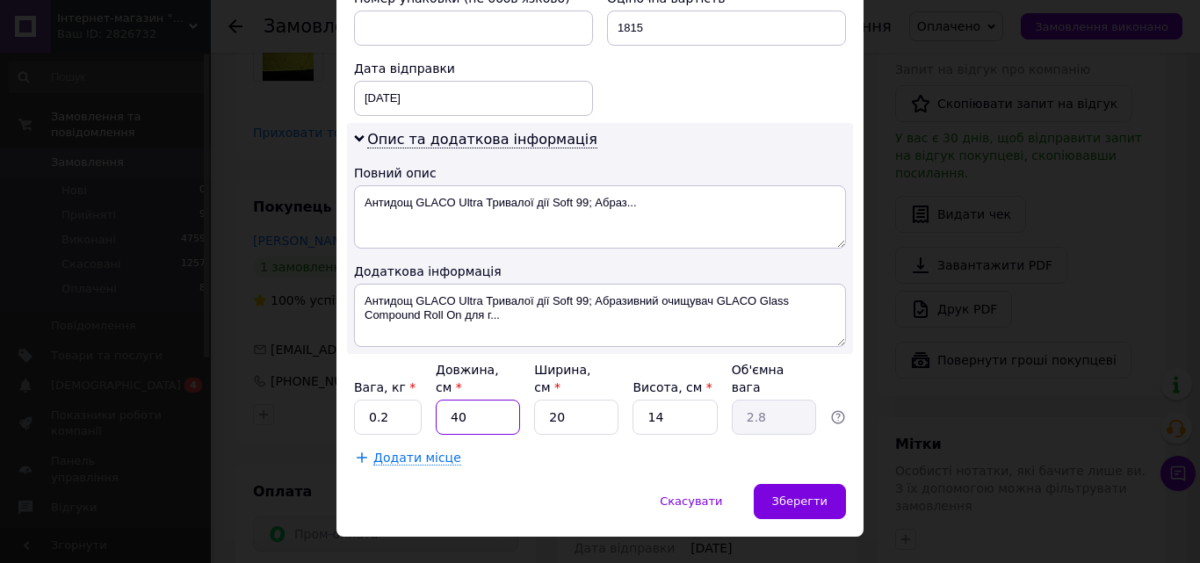
type input "0.14"
type input "25"
type input "1.75"
type input "25"
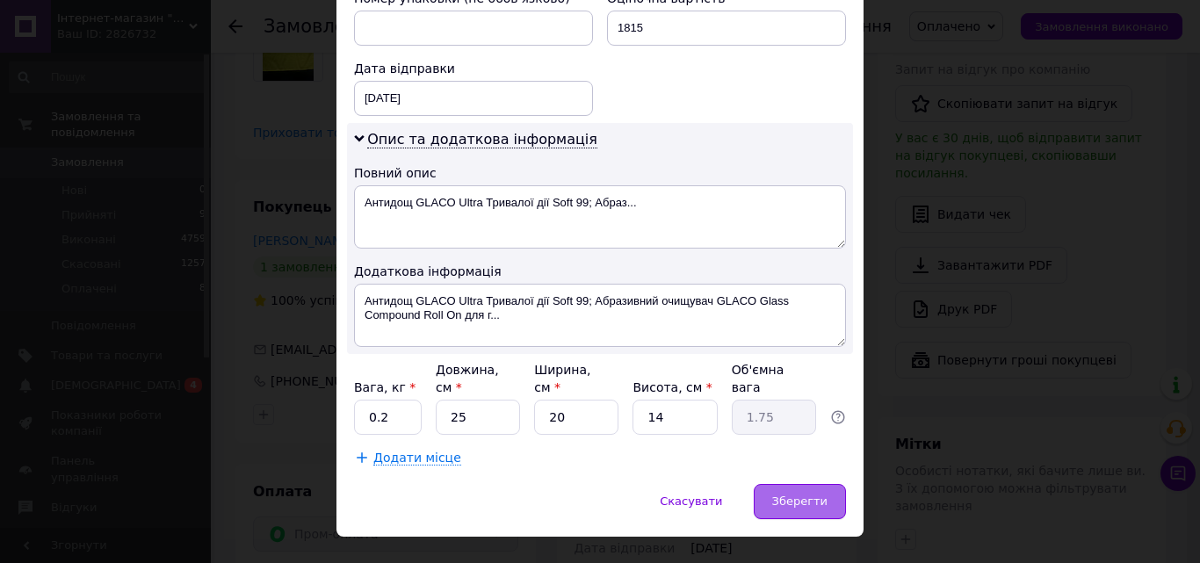
click at [790, 495] on span "Зберегти" at bounding box center [799, 501] width 55 height 13
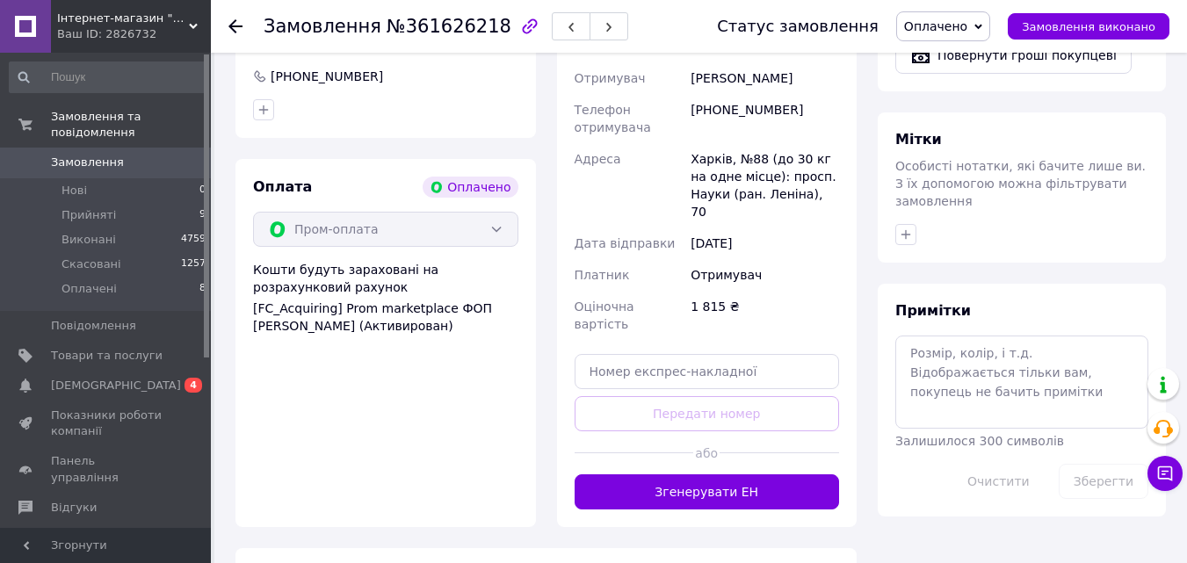
scroll to position [966, 0]
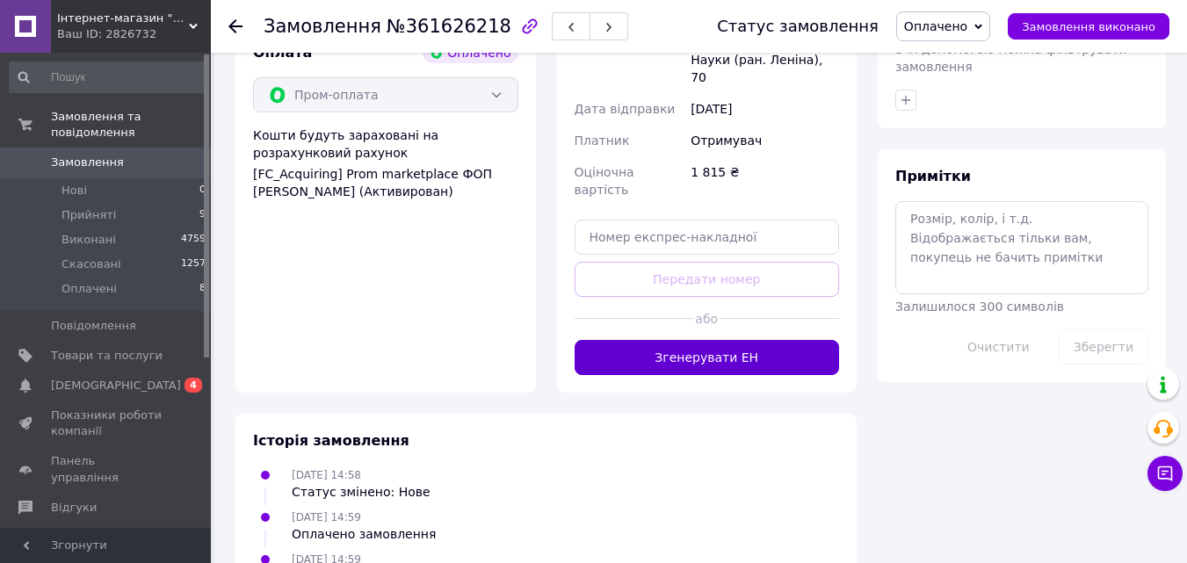
click at [655, 340] on button "Згенерувати ЕН" at bounding box center [707, 357] width 265 height 35
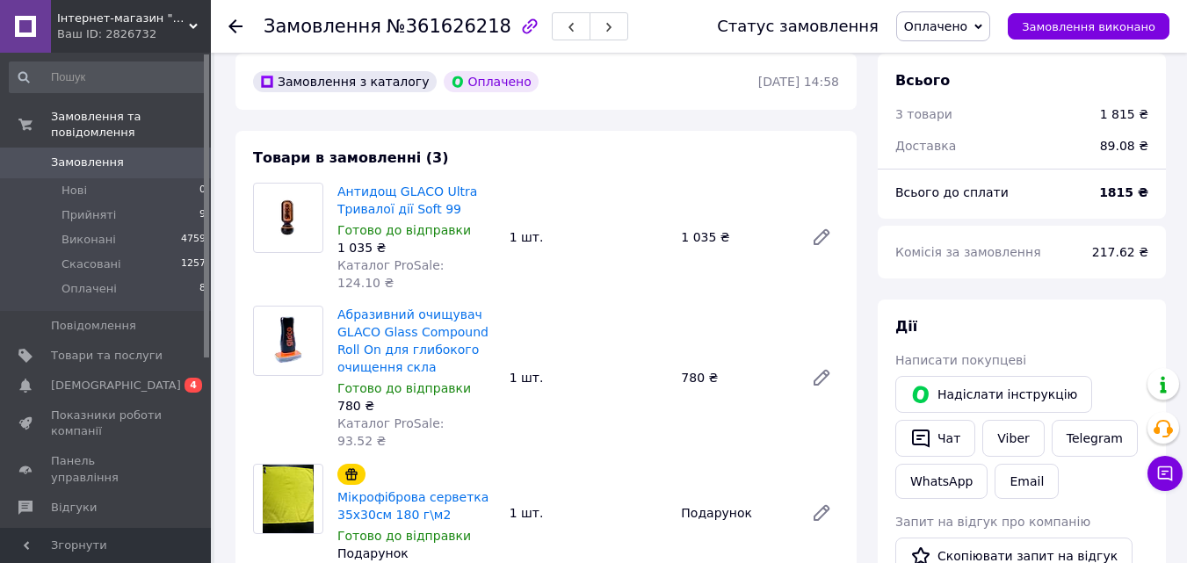
scroll to position [0, 0]
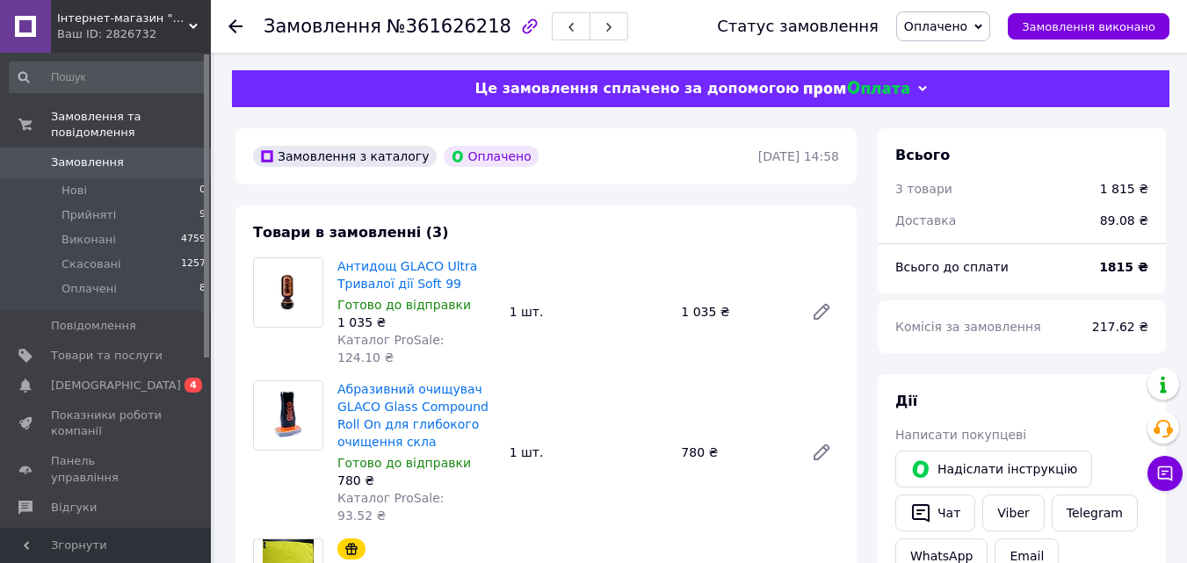
click at [238, 25] on icon at bounding box center [235, 26] width 14 height 14
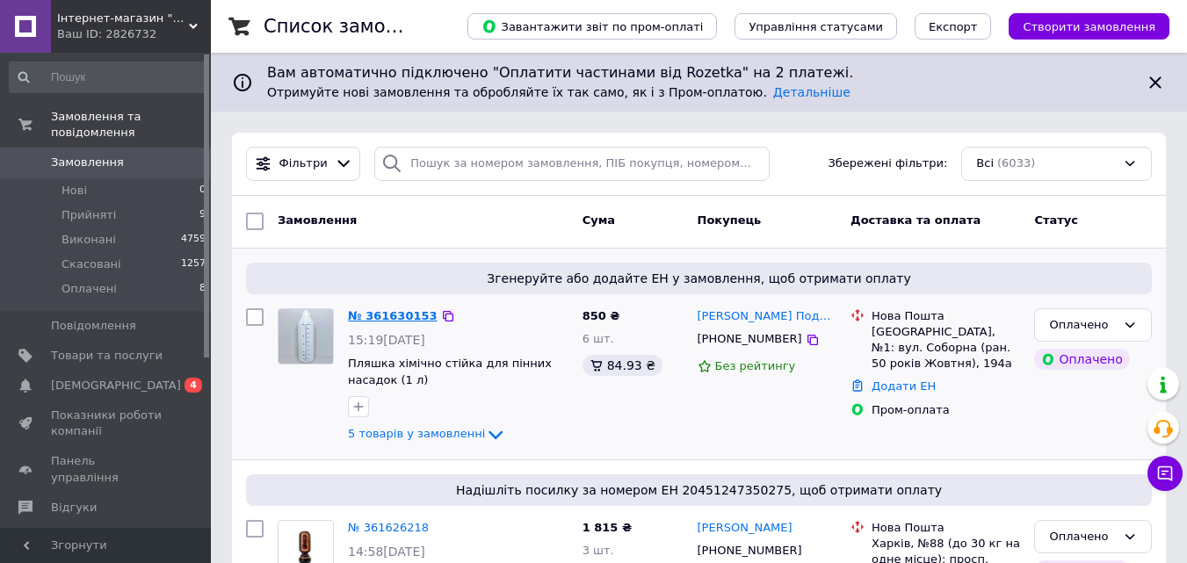
click at [360, 311] on link "№ 361630153" at bounding box center [393, 315] width 90 height 13
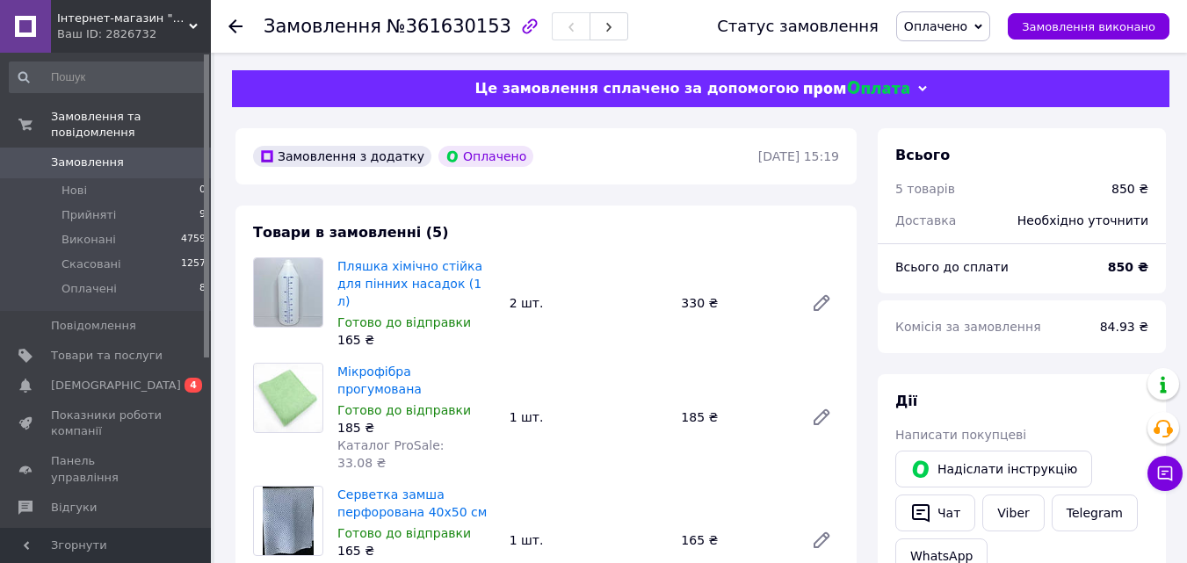
click at [239, 24] on icon at bounding box center [235, 26] width 14 height 14
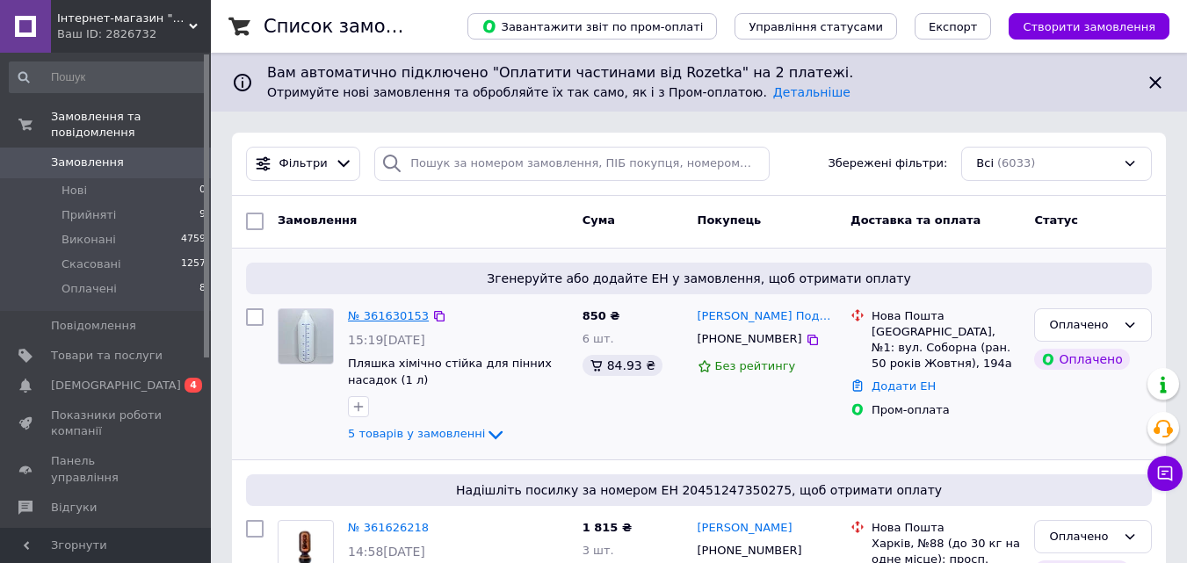
click at [388, 311] on link "№ 361630153" at bounding box center [388, 315] width 81 height 13
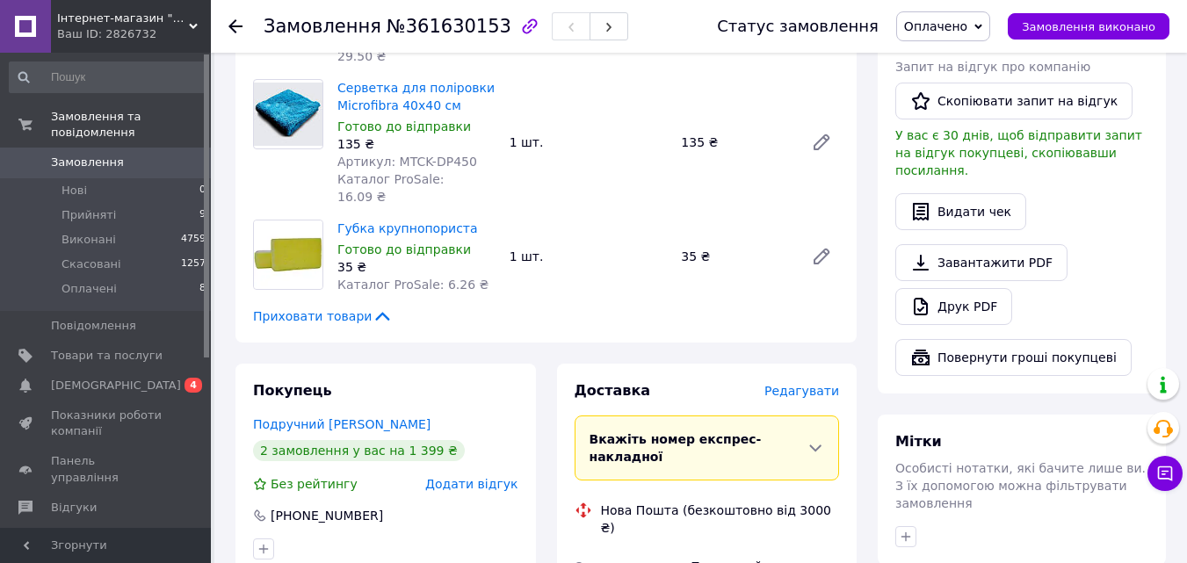
scroll to position [528, 0]
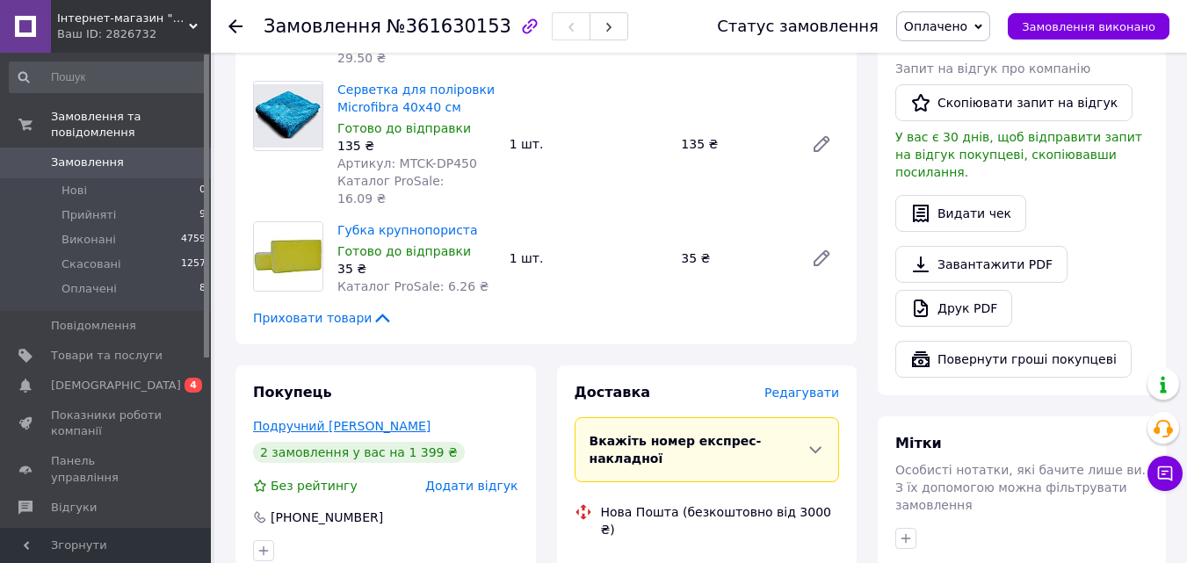
click at [301, 419] on link "Подручний [PERSON_NAME]" at bounding box center [341, 426] width 177 height 14
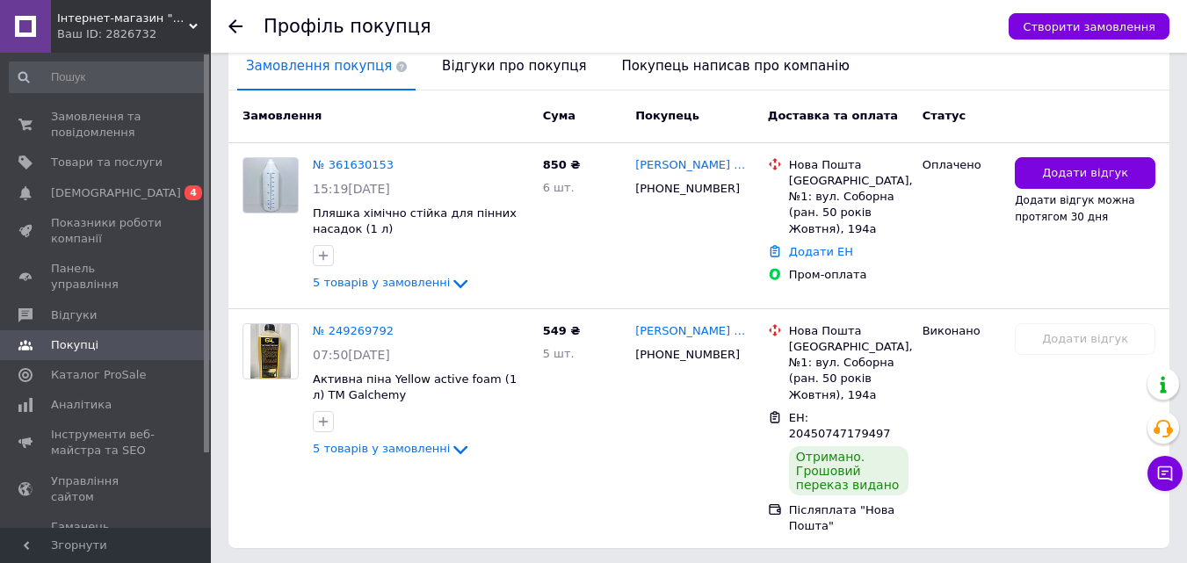
scroll to position [439, 0]
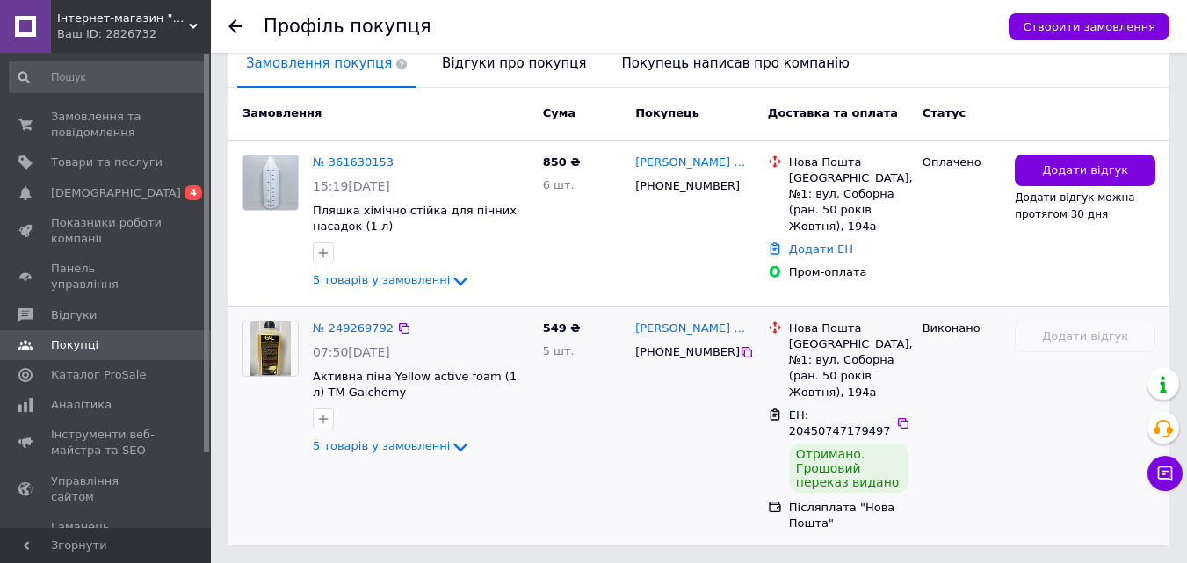
click at [400, 439] on span "5 товарів у замовленні" at bounding box center [381, 445] width 137 height 13
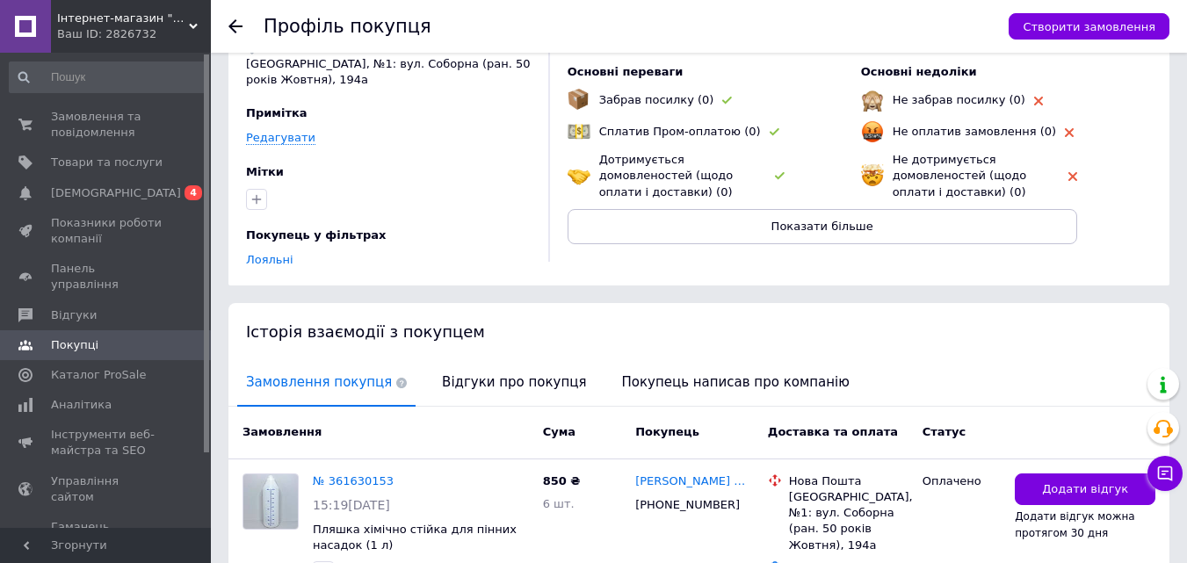
scroll to position [0, 0]
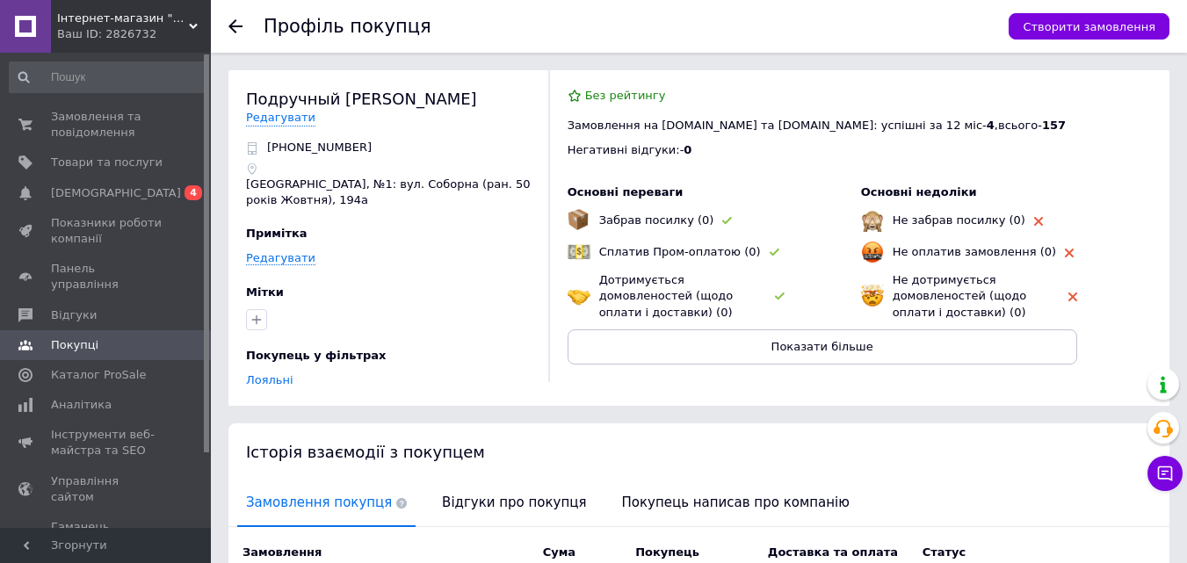
click at [238, 22] on icon at bounding box center [235, 26] width 14 height 14
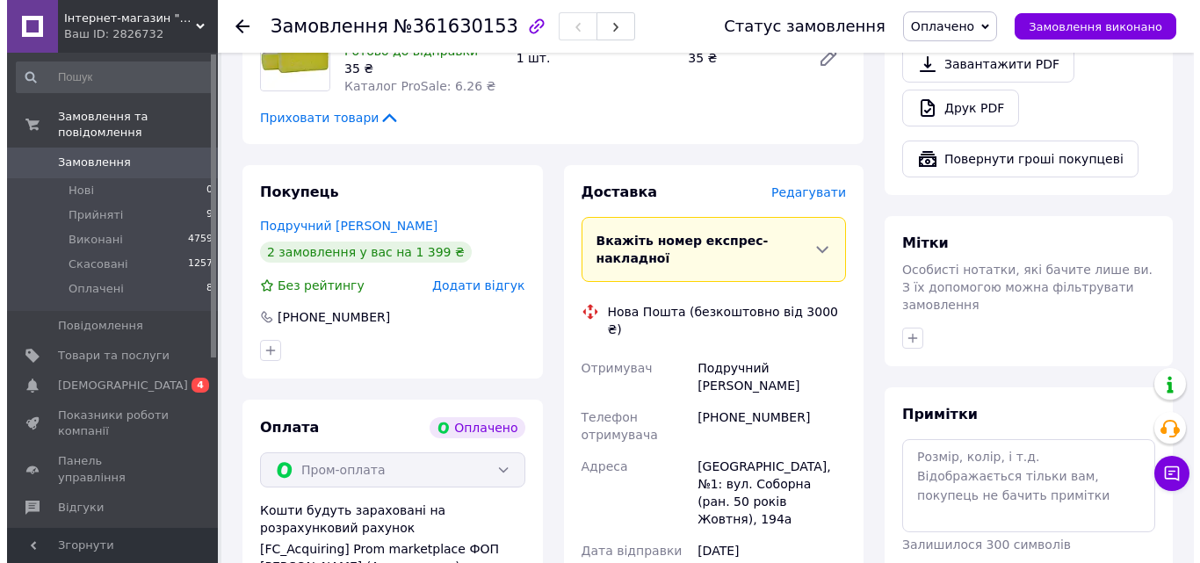
scroll to position [527, 0]
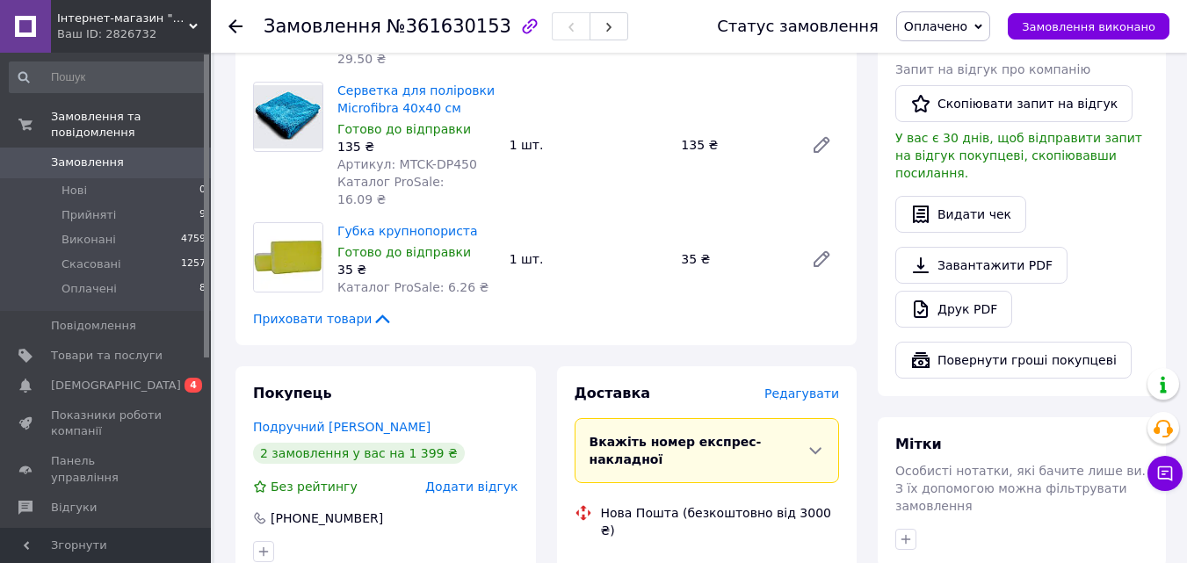
click at [828, 387] on span "Редагувати" at bounding box center [801, 394] width 75 height 14
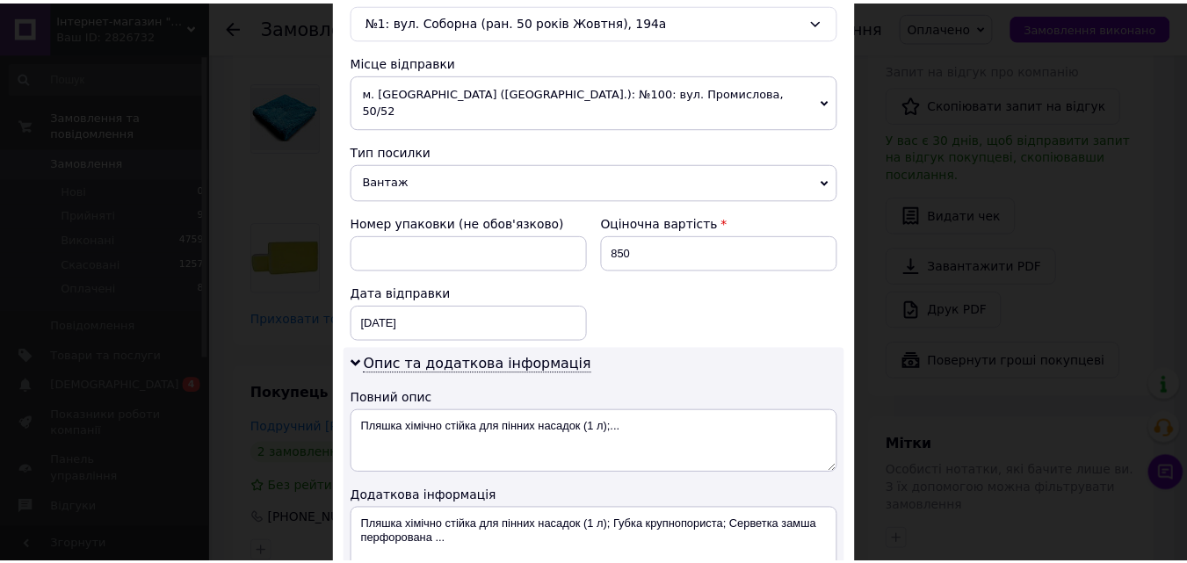
scroll to position [791, 0]
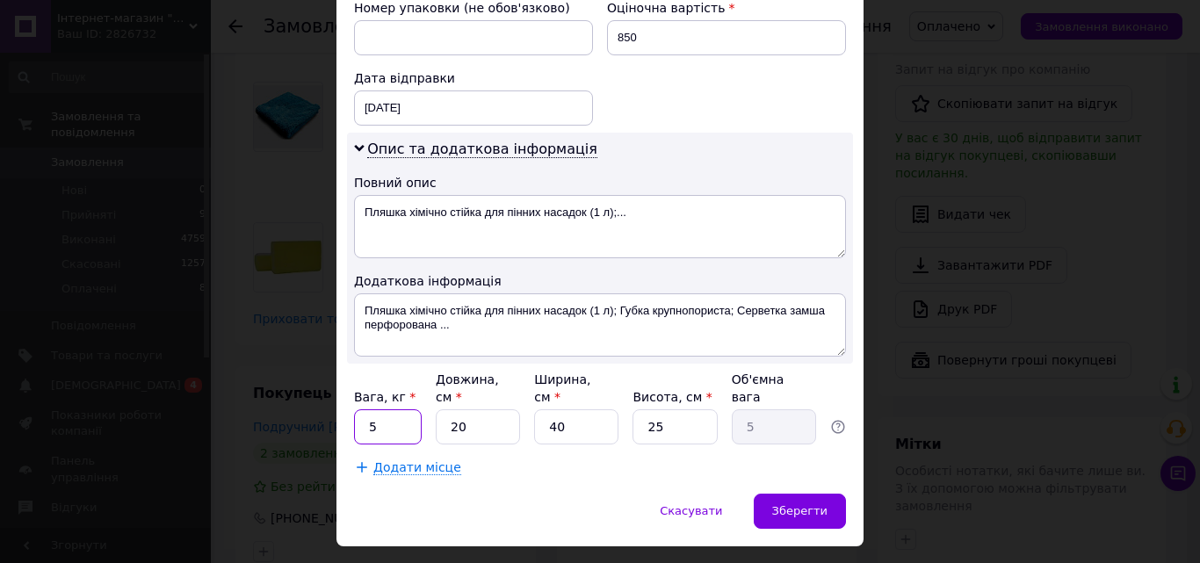
drag, startPoint x: 354, startPoint y: 391, endPoint x: 452, endPoint y: 402, distance: 99.1
click at [452, 402] on div "Вага, кг * 5 Довжина, см * 20 Ширина, см * 40 Висота, см * 25 Об'ємна вага 5" at bounding box center [600, 408] width 492 height 74
type input "1"
click at [515, 459] on div "Додати місце" at bounding box center [600, 468] width 492 height 18
drag, startPoint x: 547, startPoint y: 385, endPoint x: 577, endPoint y: 389, distance: 31.1
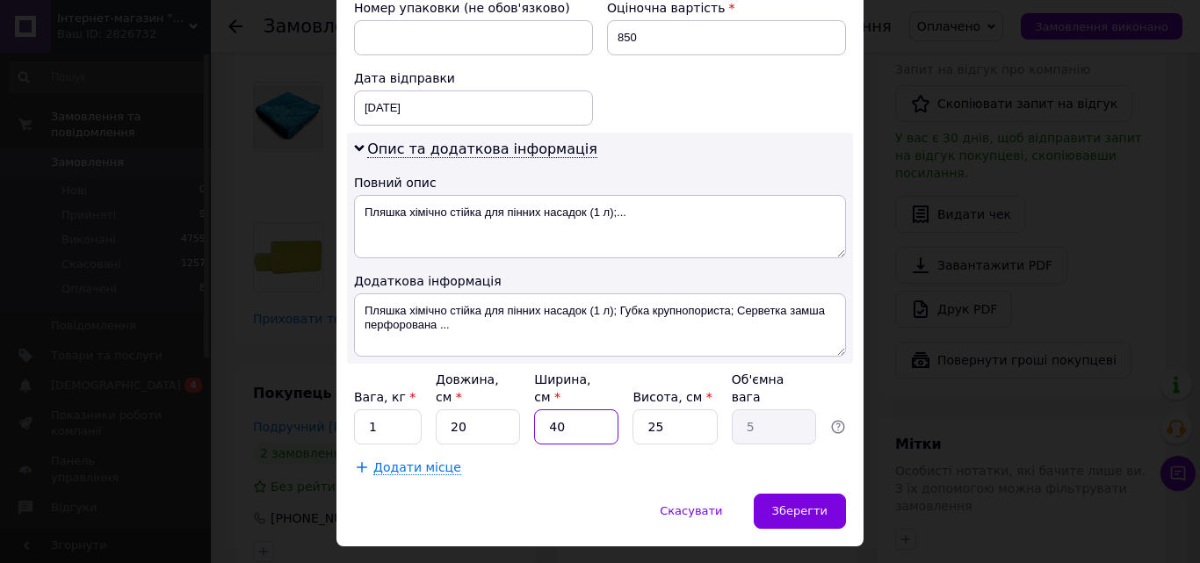
click at [577, 409] on input "40" at bounding box center [576, 426] width 84 height 35
type input "1"
type input "0.13"
type input "10"
type input "1.25"
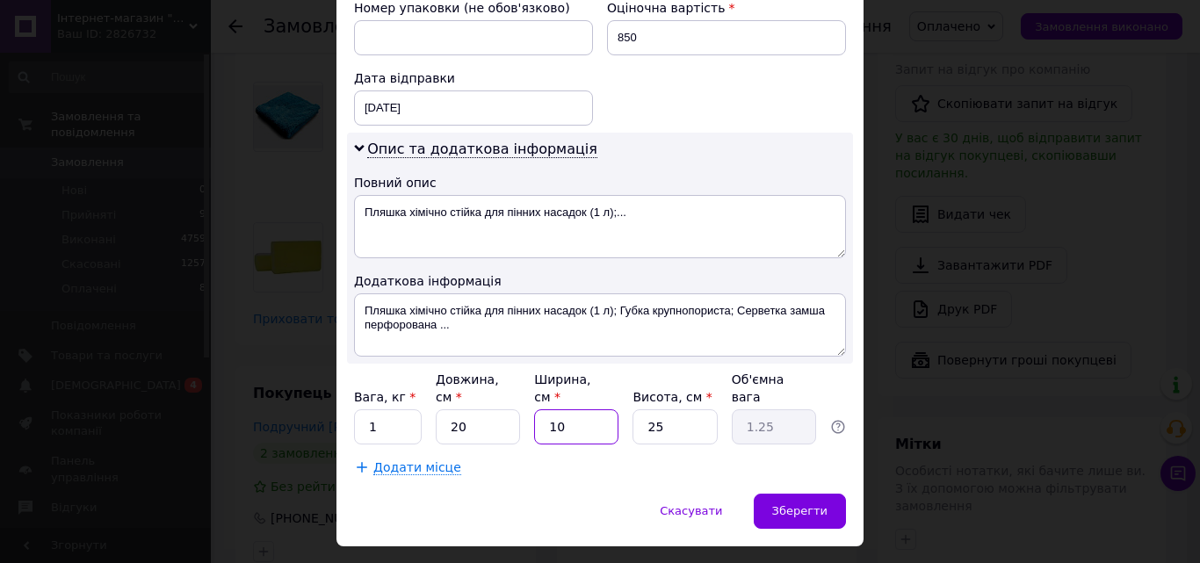
type input "10"
click at [577, 459] on div "Додати місце" at bounding box center [600, 468] width 492 height 18
click at [817, 504] on span "Зберегти" at bounding box center [799, 510] width 55 height 13
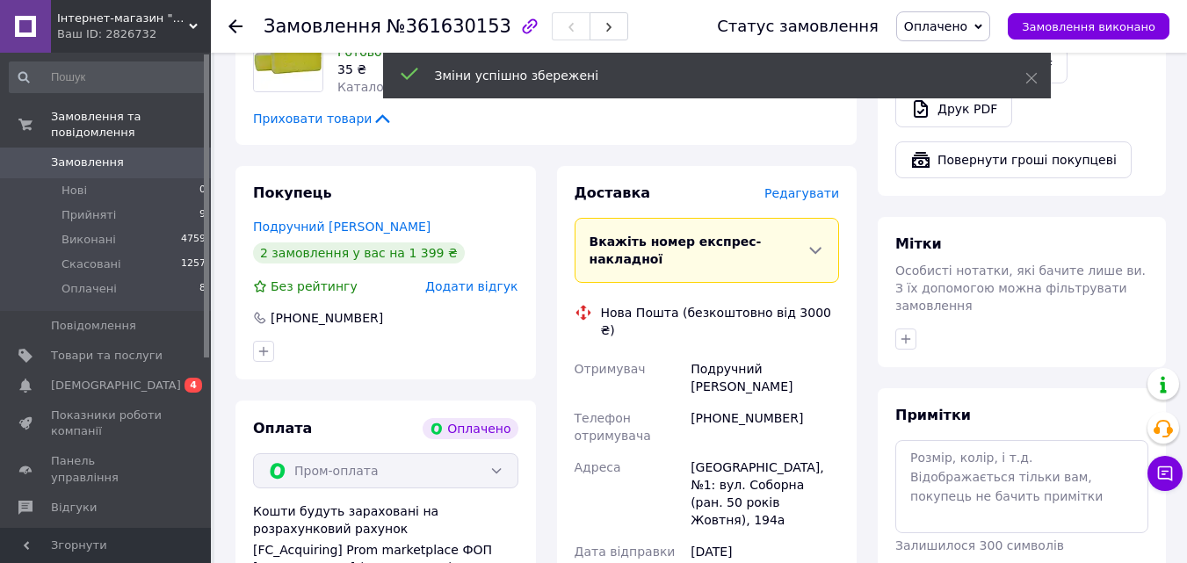
scroll to position [966, 0]
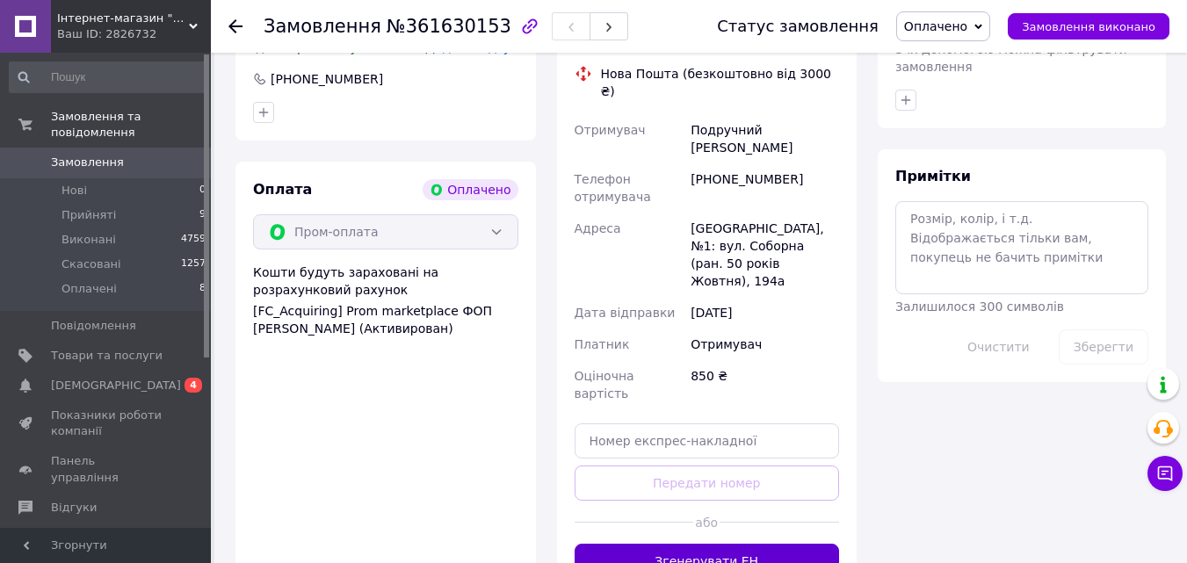
click at [670, 544] on button "Згенерувати ЕН" at bounding box center [707, 561] width 265 height 35
